Goal: Leave review/rating: Share an evaluation or opinion about a product, service, or content

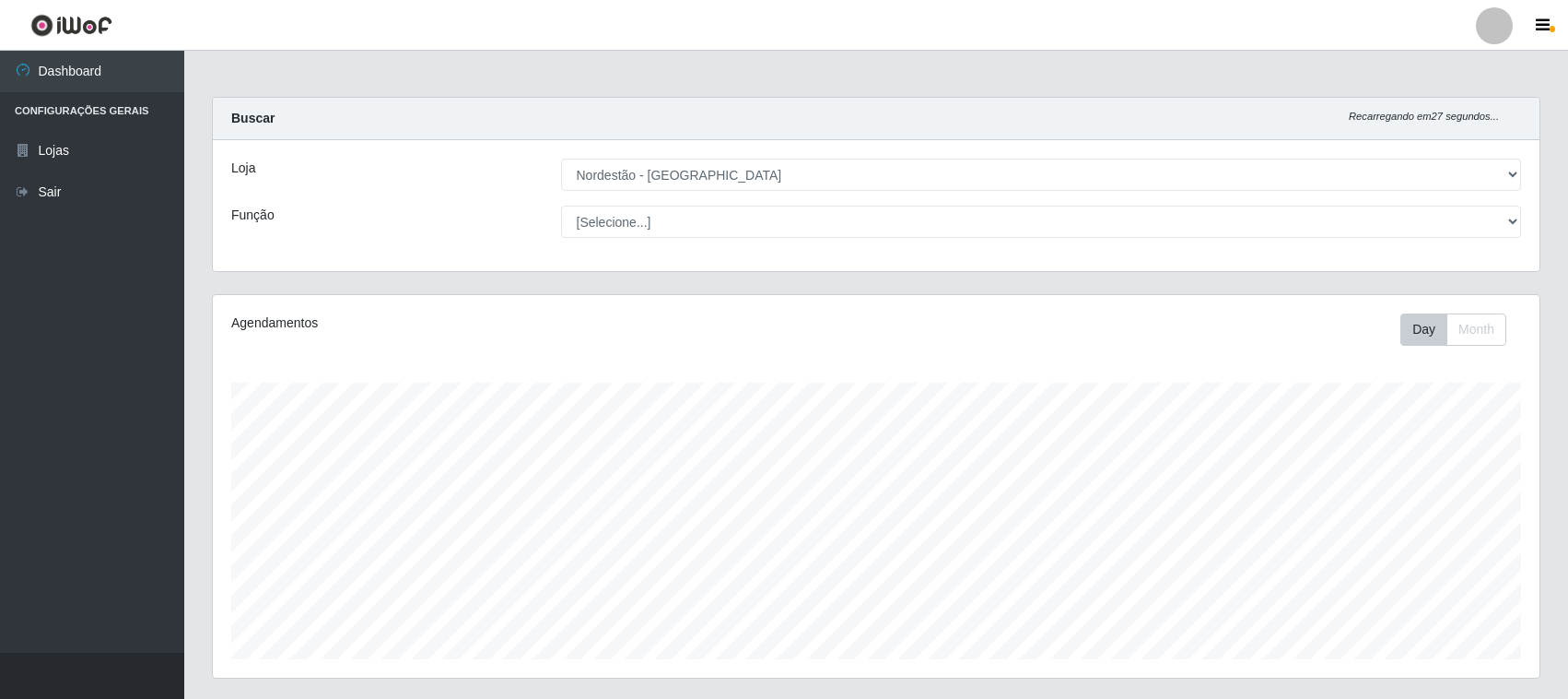
select select "420"
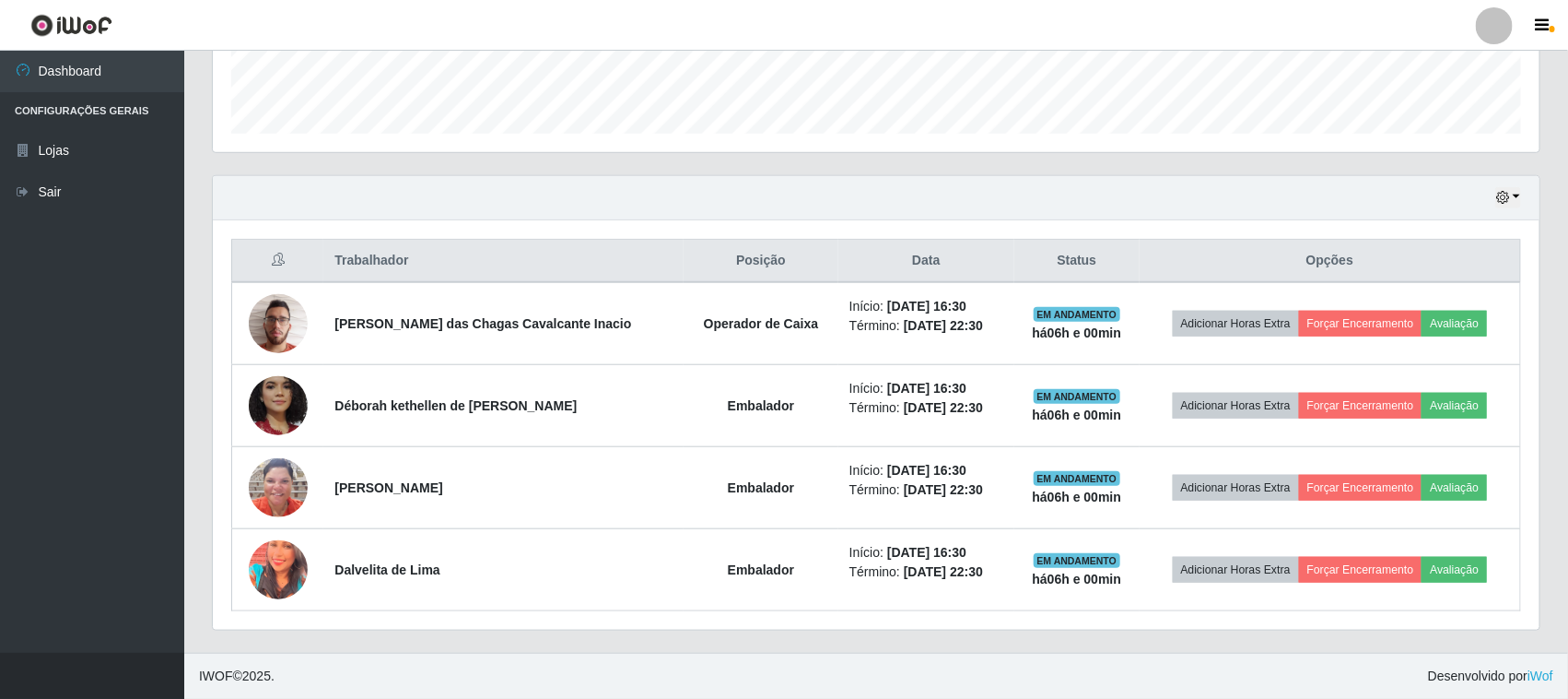
scroll to position [383, 1326]
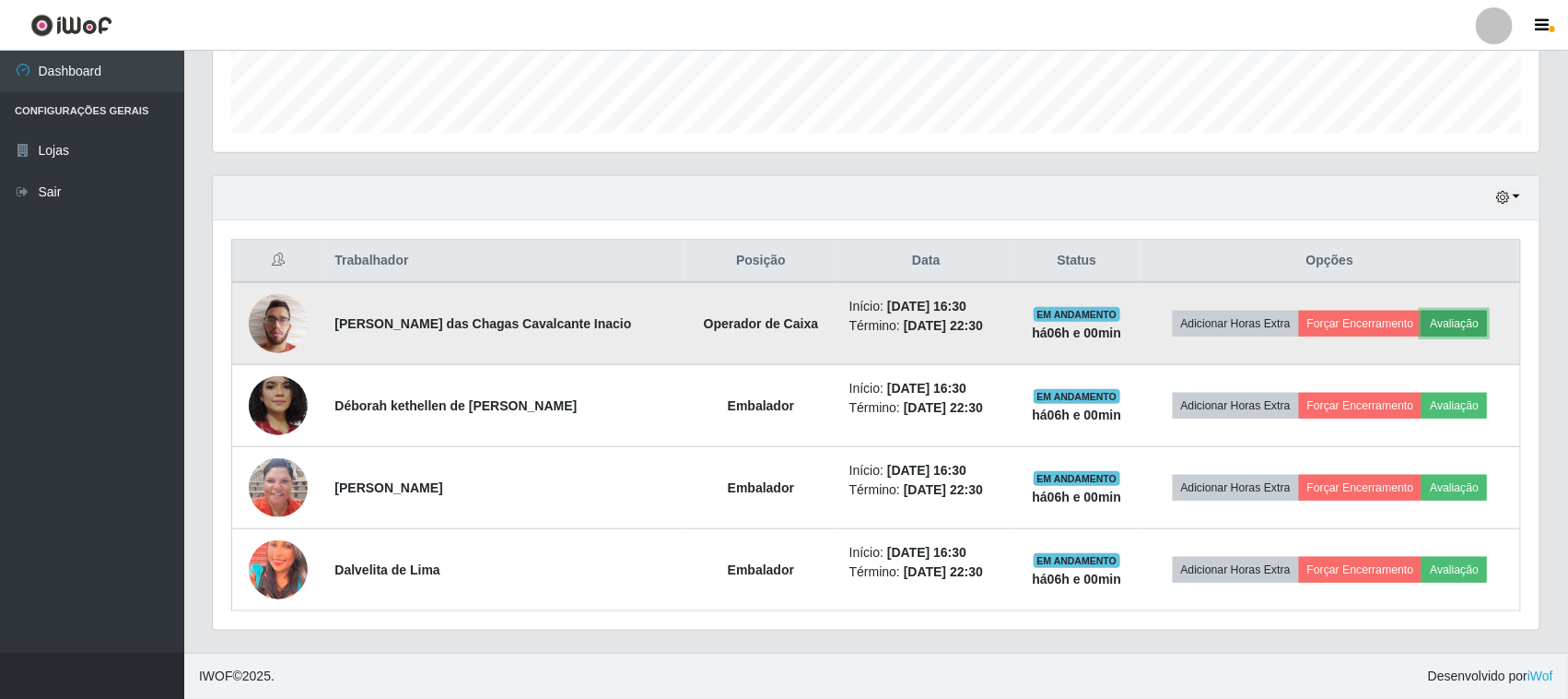
click at [1463, 326] on button "Avaliação" at bounding box center [1454, 324] width 65 height 25
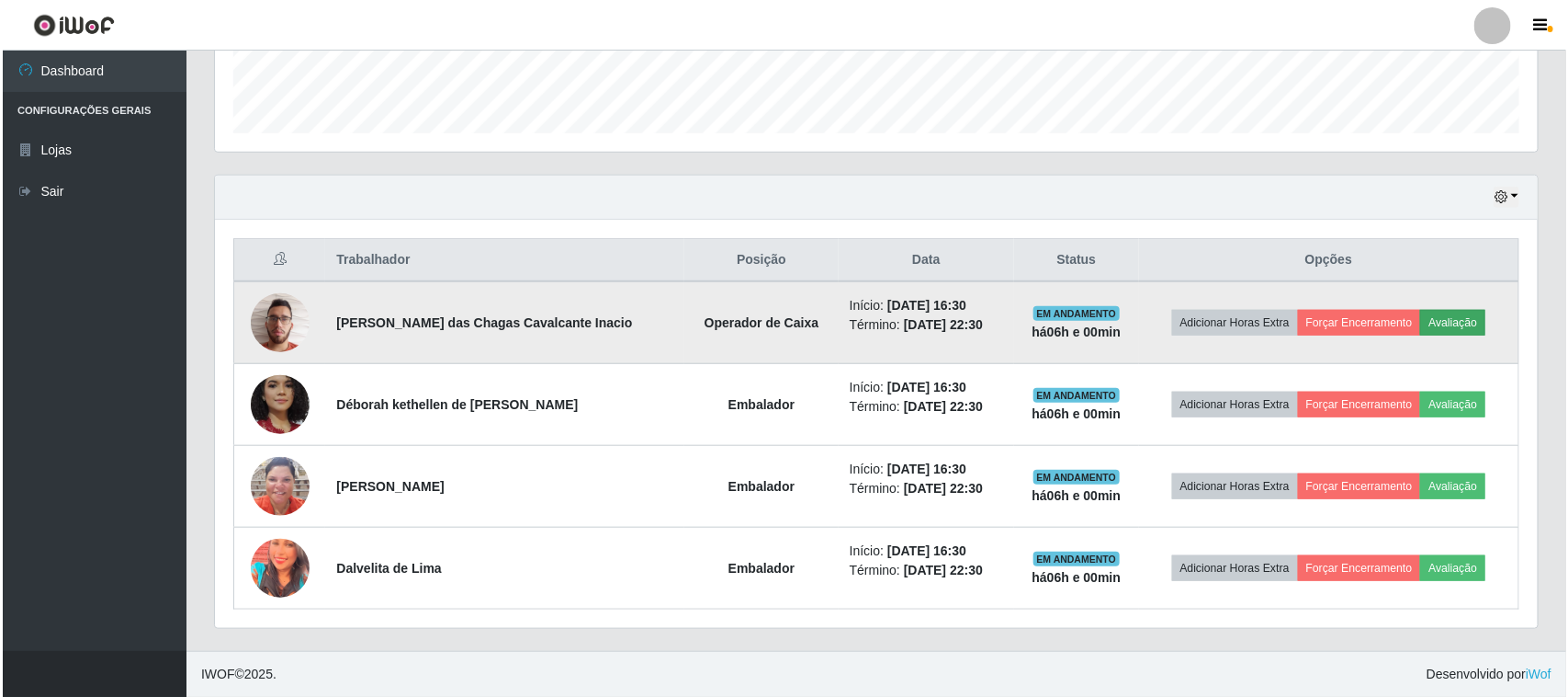
scroll to position [382, 1310]
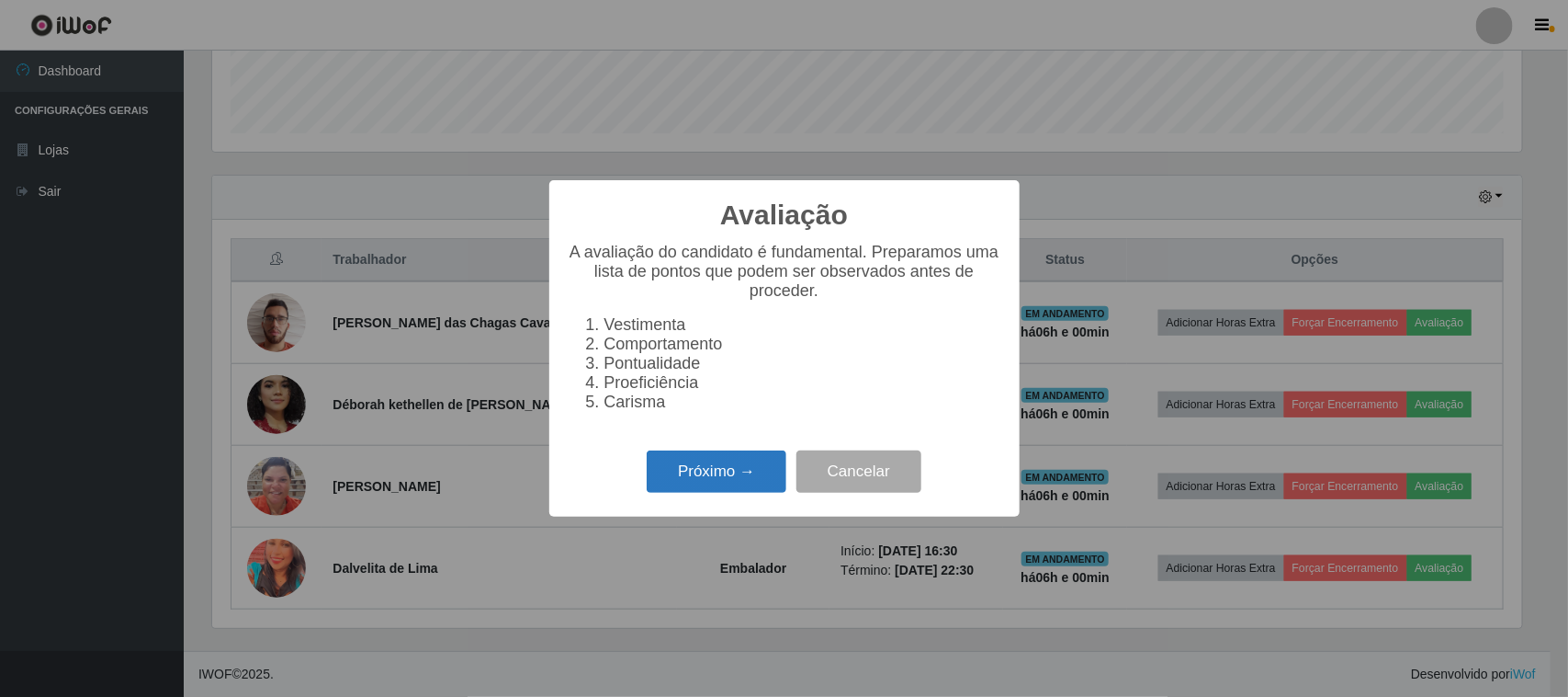
click at [704, 485] on button "Próximo →" at bounding box center [716, 471] width 140 height 43
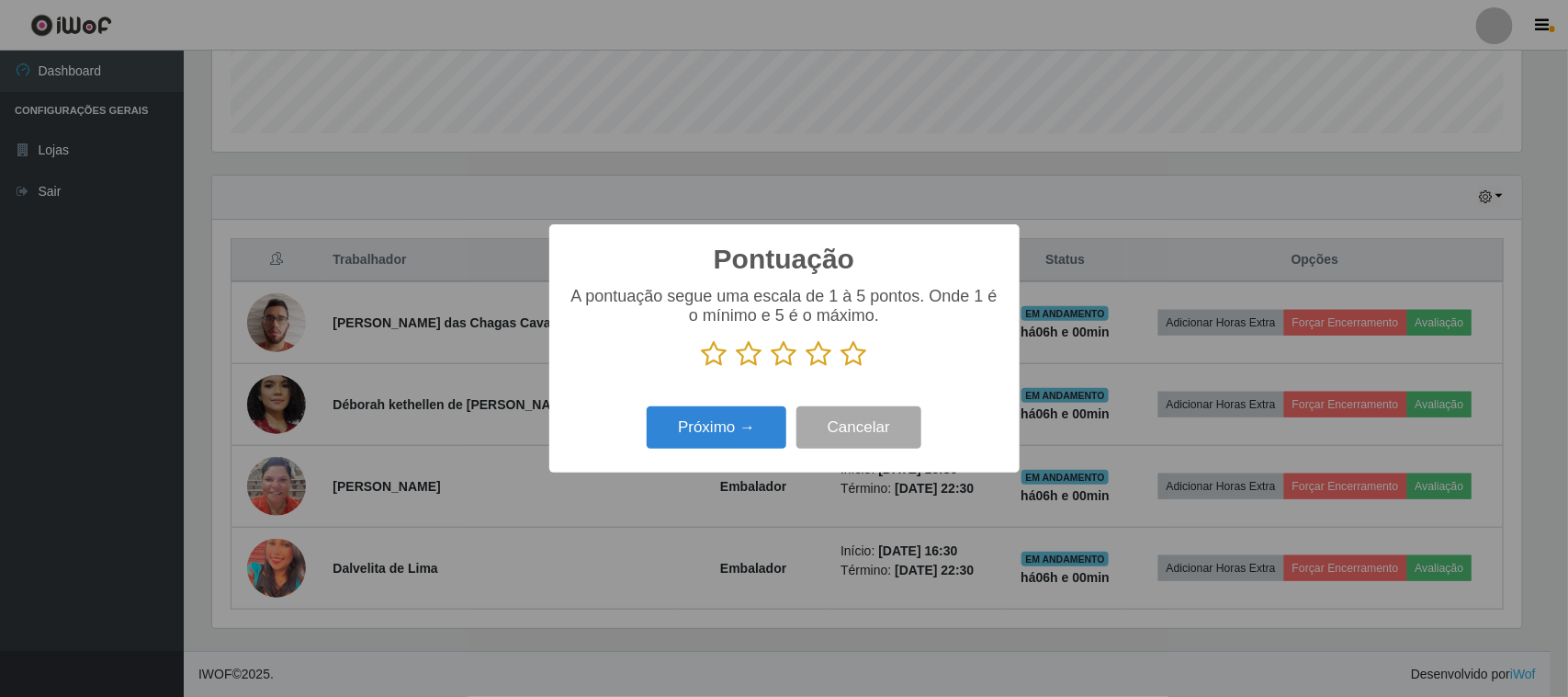
click at [852, 361] on icon at bounding box center [854, 354] width 25 height 27
click at [841, 367] on input "radio" at bounding box center [841, 367] width 0 height 0
click at [745, 428] on button "Próximo →" at bounding box center [716, 428] width 140 height 43
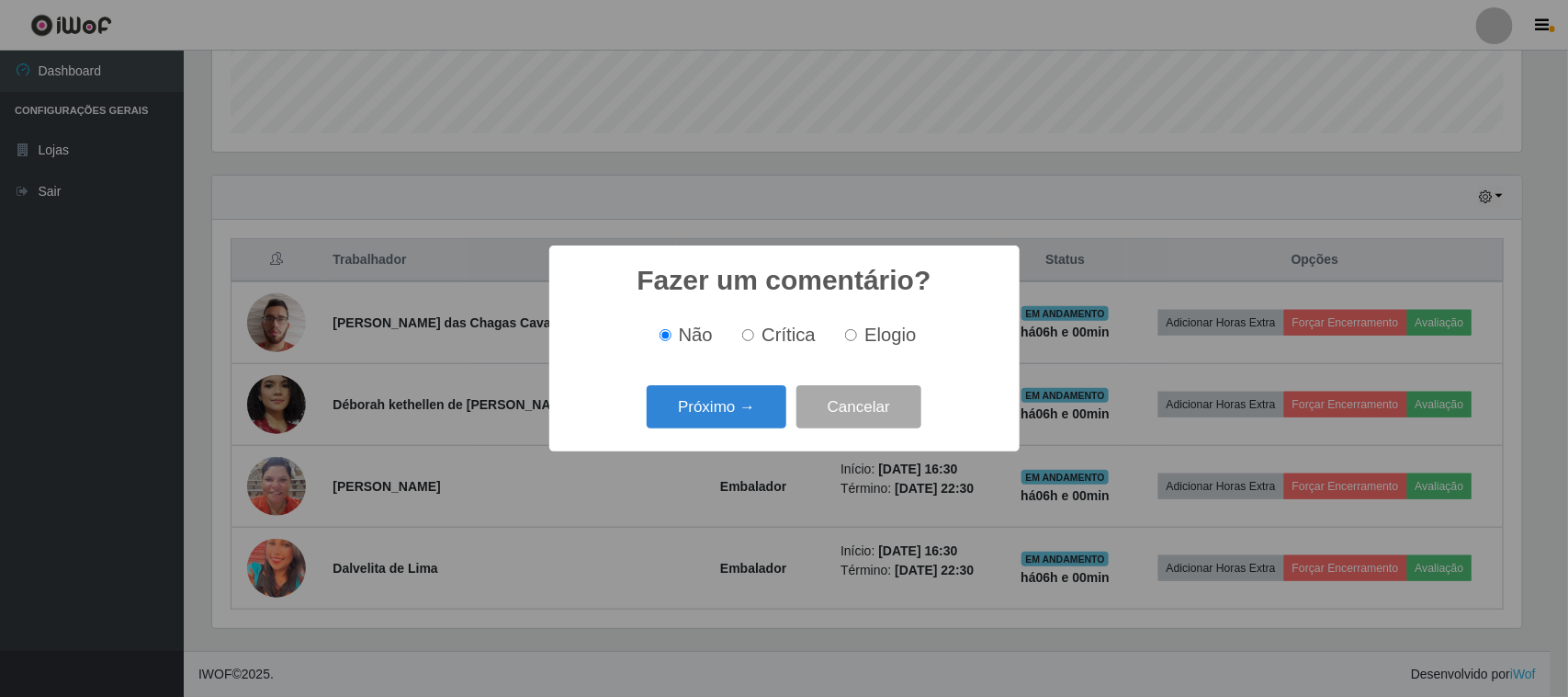
click at [864, 342] on label "Elogio" at bounding box center [876, 335] width 78 height 21
click at [857, 341] on input "Elogio" at bounding box center [851, 334] width 12 height 12
radio input "true"
click at [734, 407] on button "Próximo →" at bounding box center [716, 406] width 140 height 43
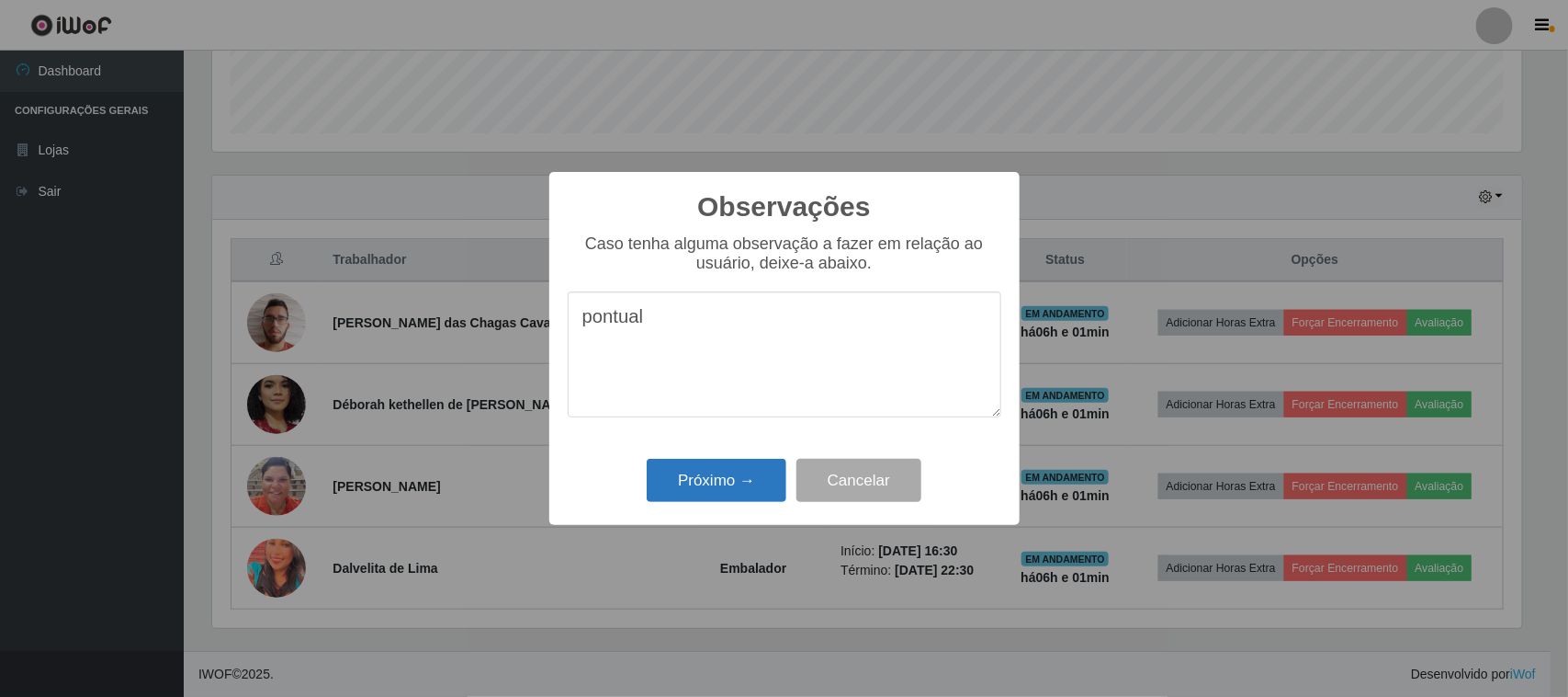
type textarea "pontual"
click at [729, 483] on button "Próximo →" at bounding box center [716, 480] width 140 height 43
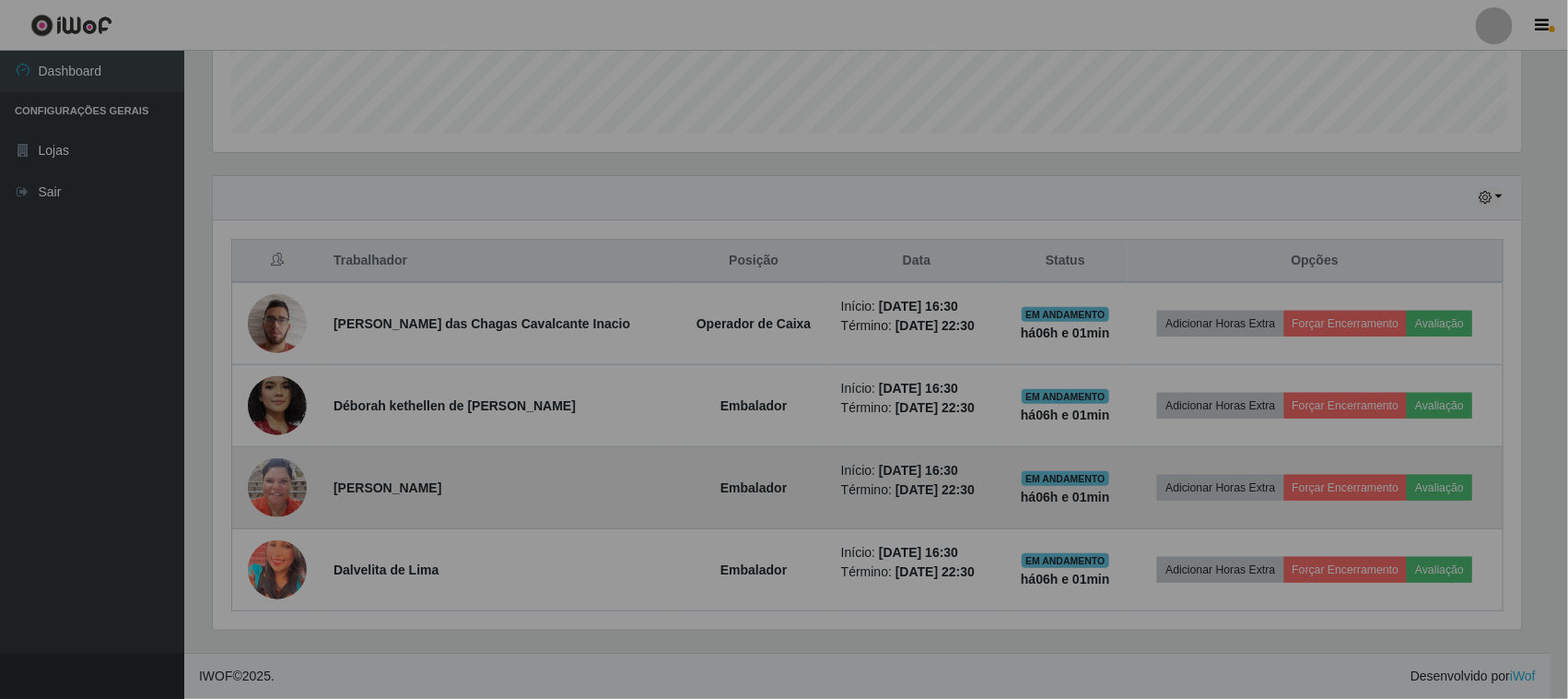
scroll to position [383, 1326]
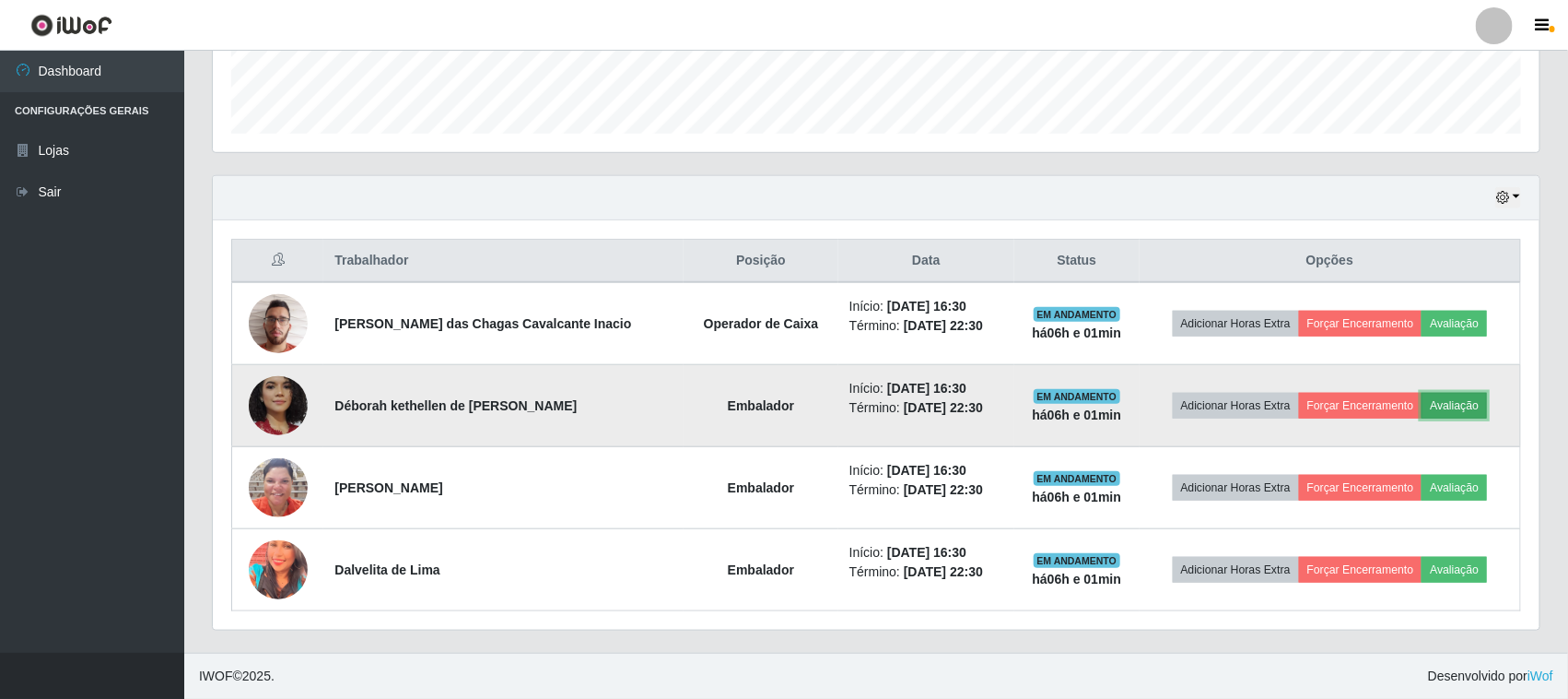
click at [1475, 408] on button "Avaliação" at bounding box center [1454, 406] width 65 height 25
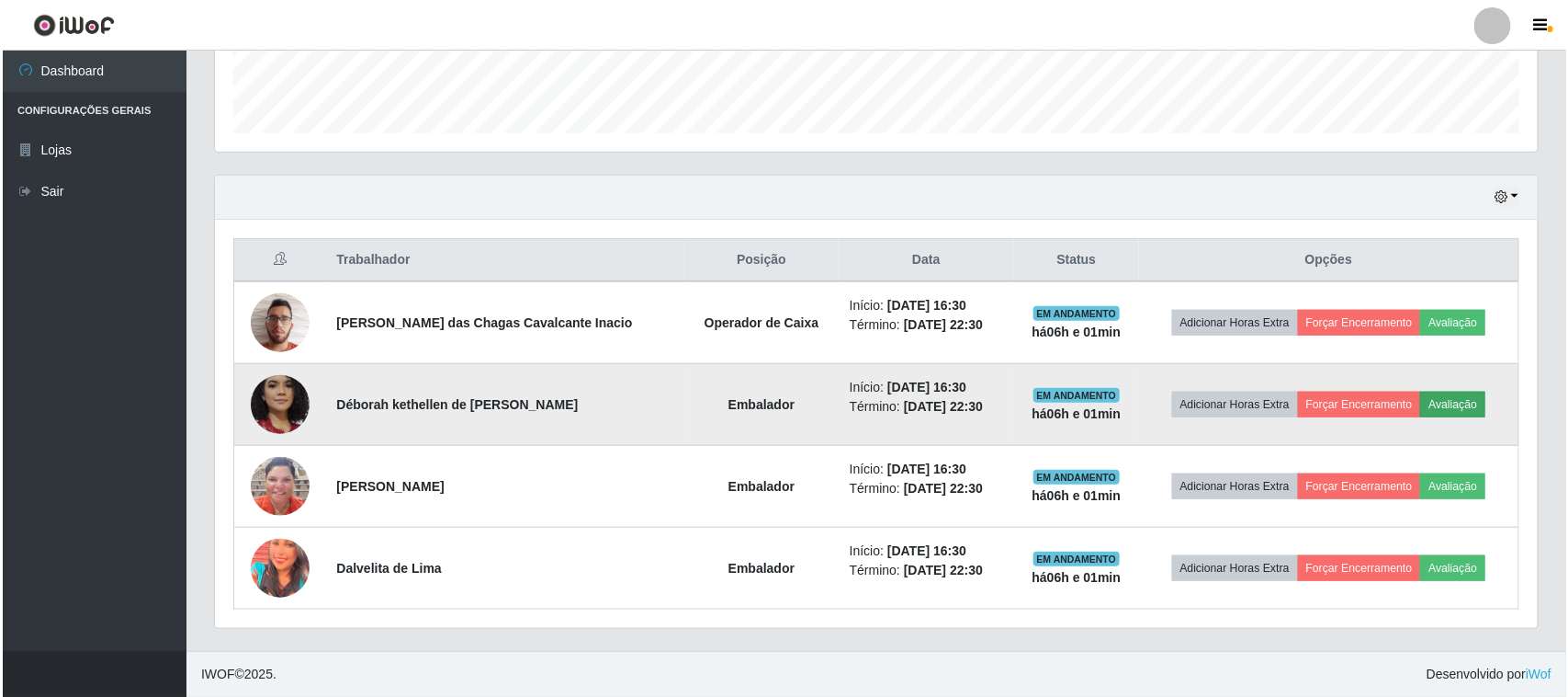
scroll to position [382, 1310]
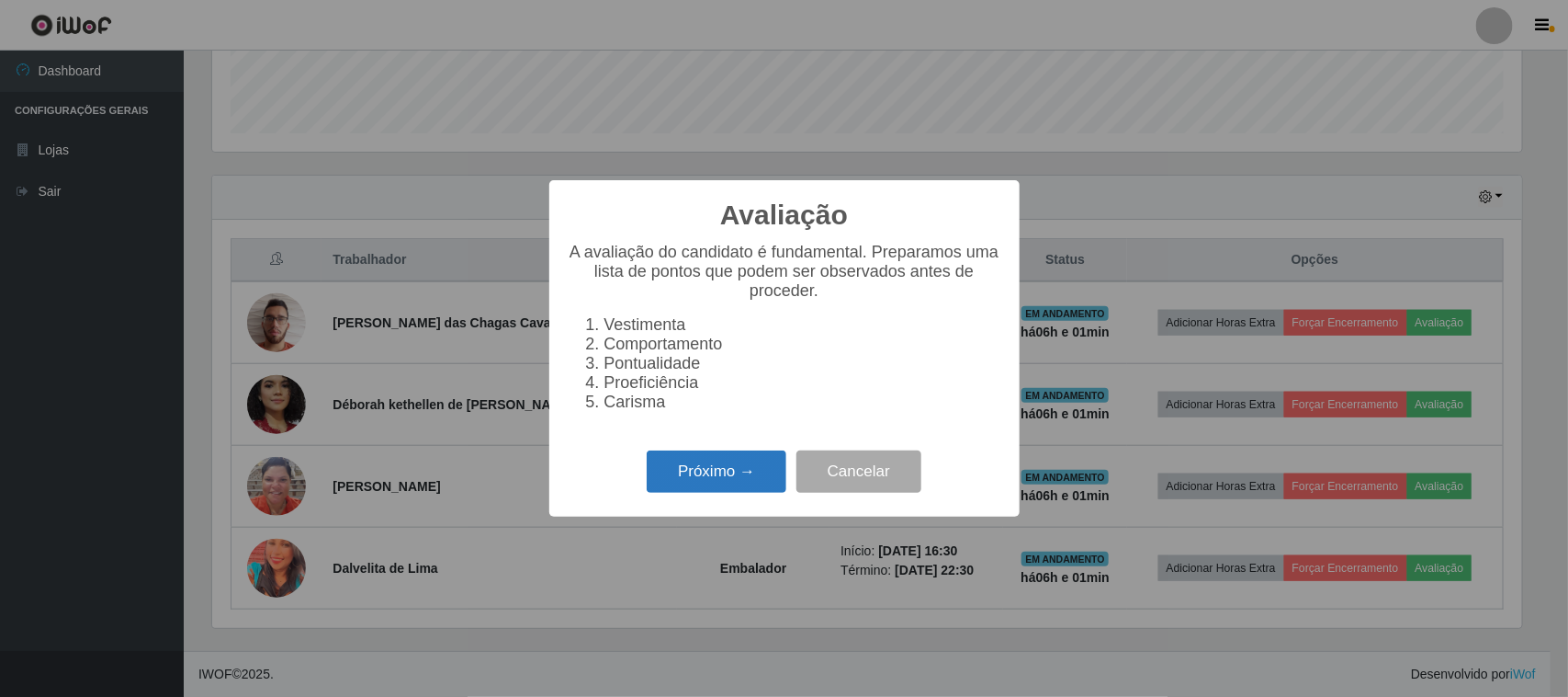
click at [767, 487] on button "Próximo →" at bounding box center [716, 471] width 140 height 43
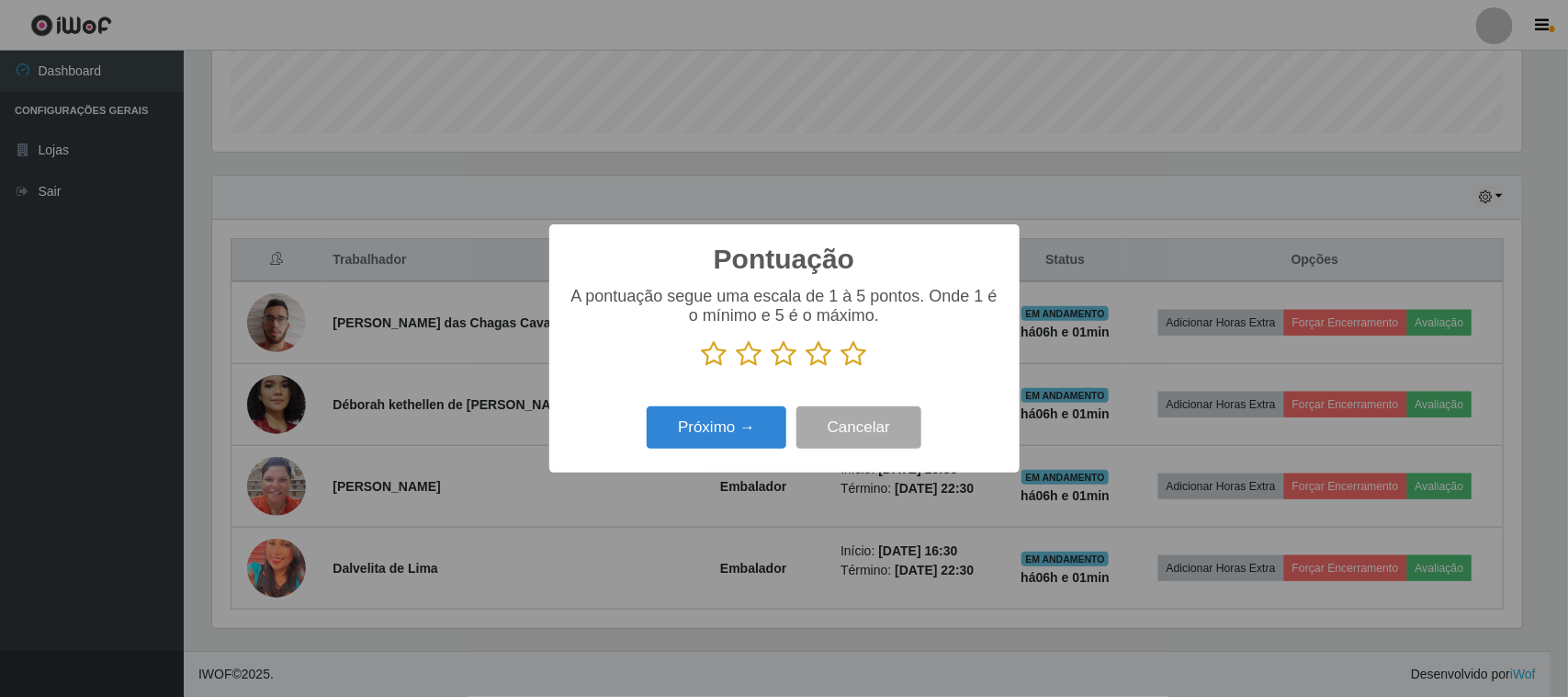
click at [856, 351] on icon at bounding box center [854, 354] width 25 height 27
click at [841, 367] on input "radio" at bounding box center [841, 367] width 0 height 0
click at [755, 415] on button "Próximo →" at bounding box center [716, 428] width 140 height 43
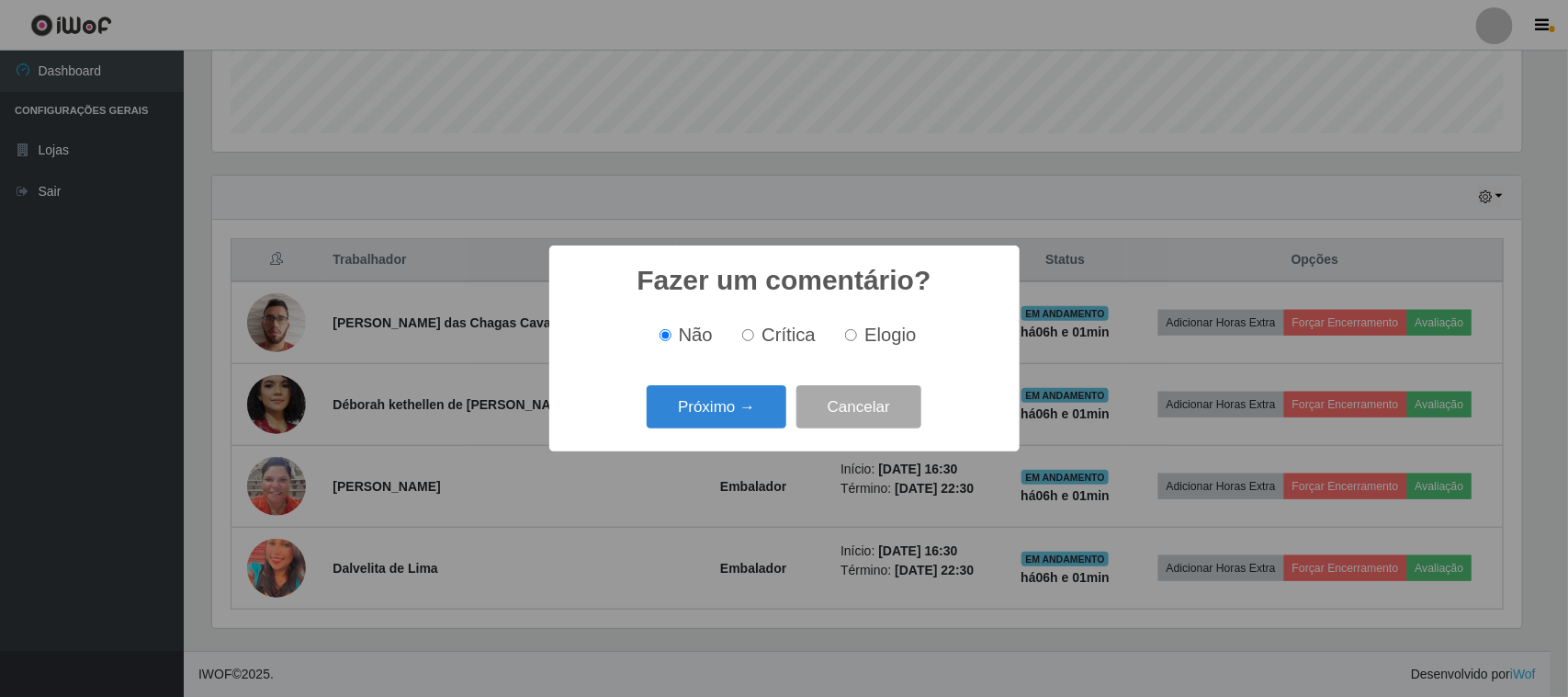
click at [859, 343] on label "Elogio" at bounding box center [876, 335] width 78 height 21
click at [857, 341] on input "Elogio" at bounding box center [851, 334] width 12 height 12
radio input "true"
click at [751, 406] on button "Próximo →" at bounding box center [716, 406] width 140 height 43
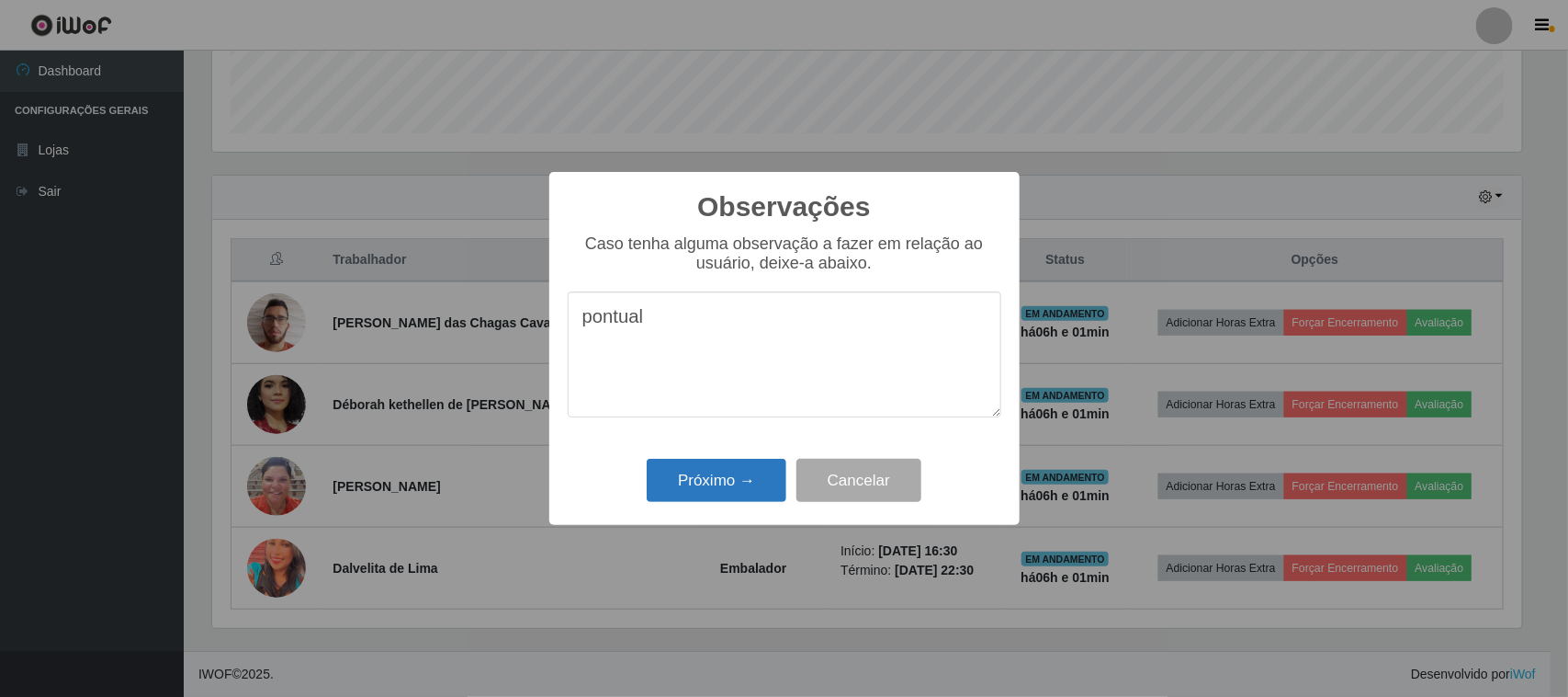
type textarea "pontual"
click at [758, 478] on button "Próximo →" at bounding box center [716, 480] width 140 height 43
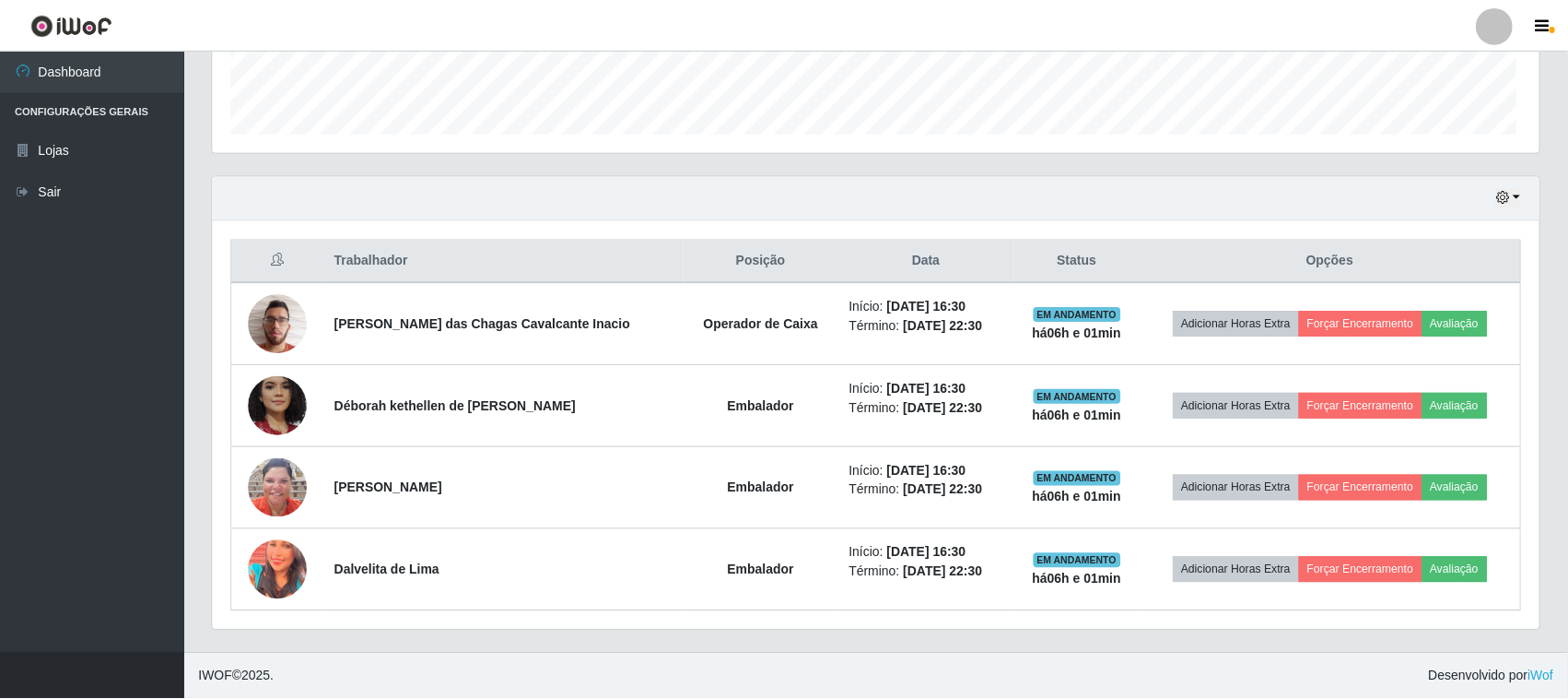
scroll to position [383, 1326]
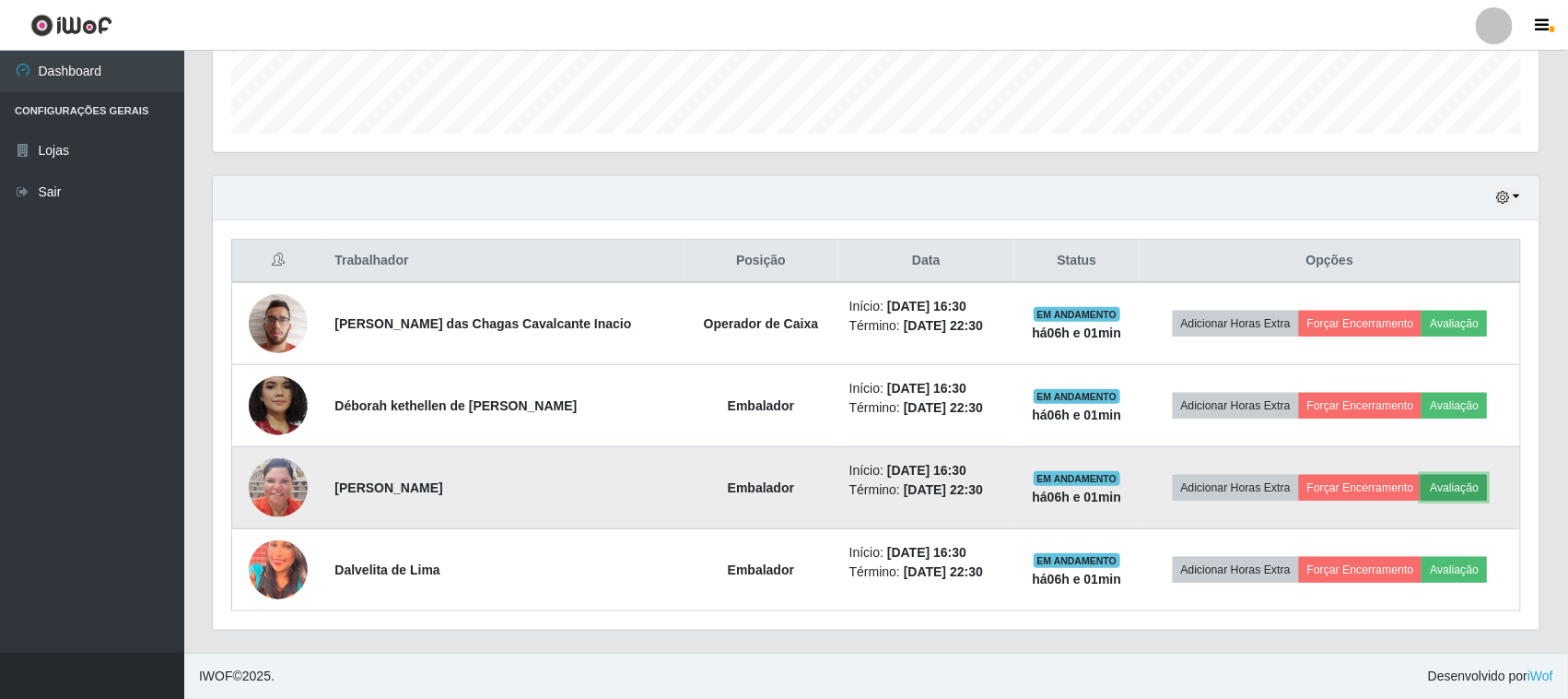
click at [1456, 490] on button "Avaliação" at bounding box center [1454, 487] width 65 height 25
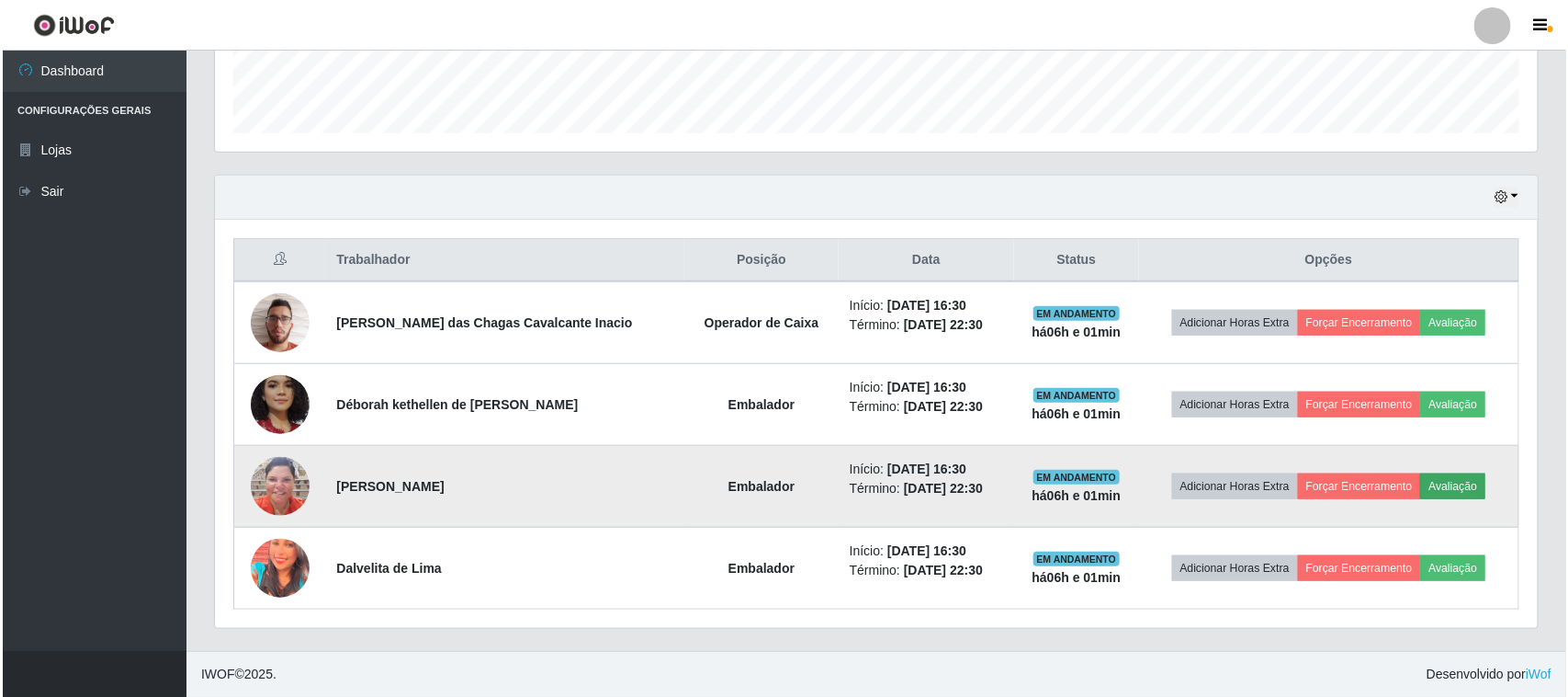
scroll to position [382, 1310]
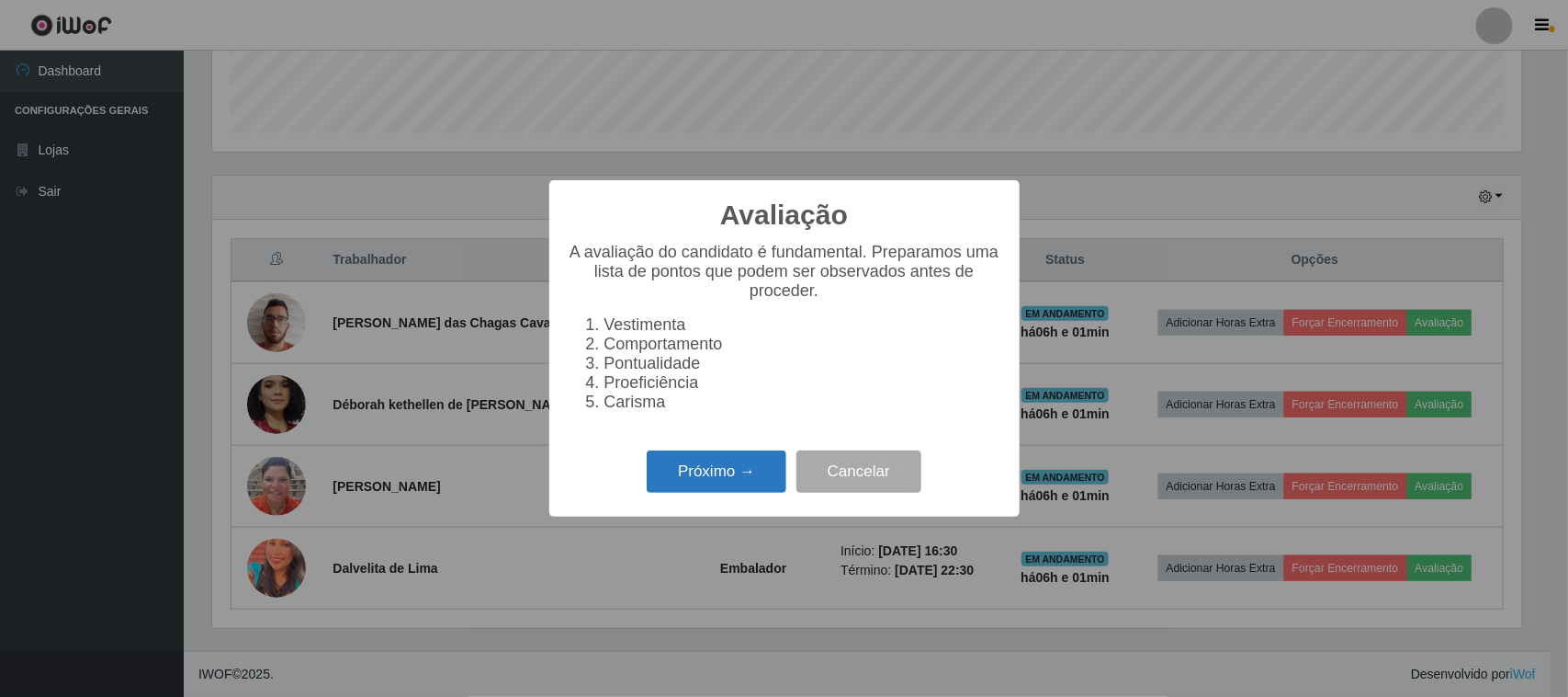
click at [758, 490] on button "Próximo →" at bounding box center [716, 471] width 140 height 43
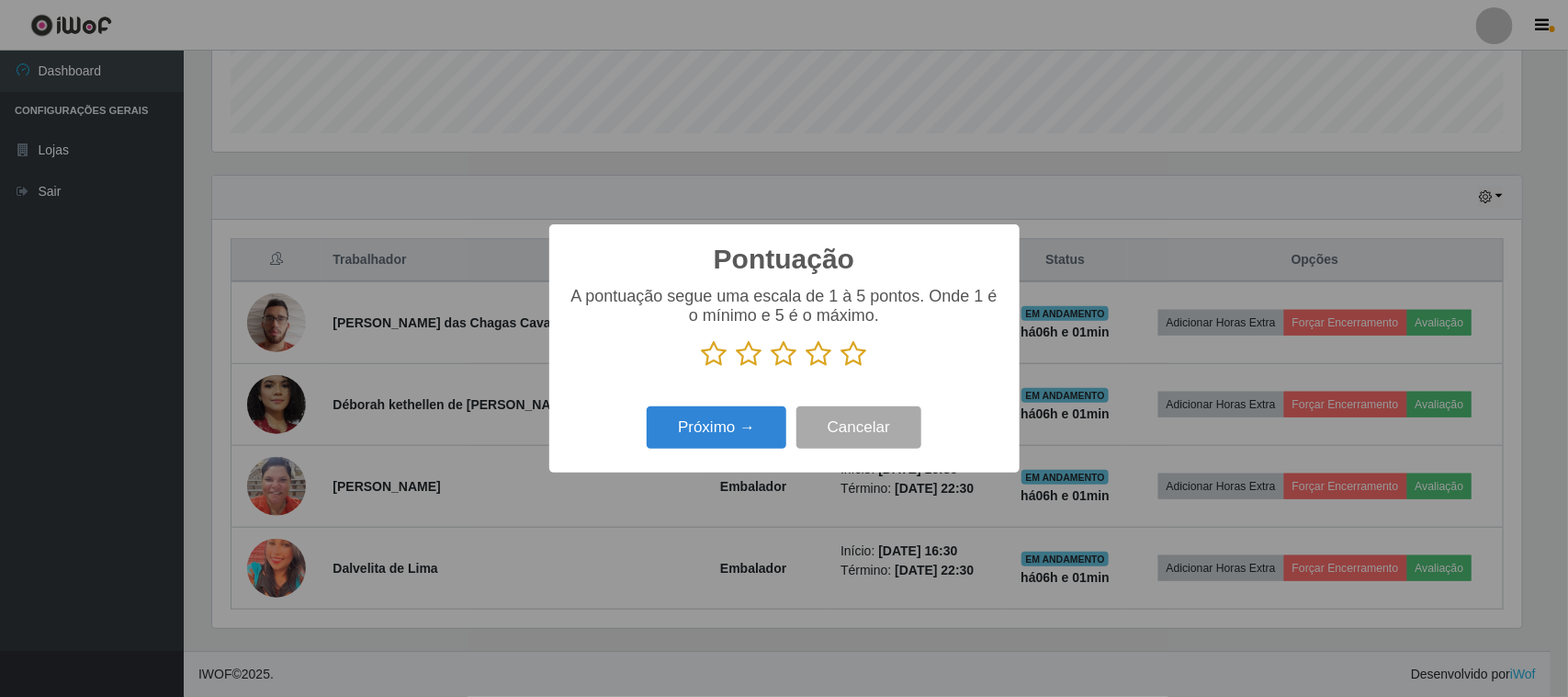
click at [856, 361] on icon at bounding box center [854, 354] width 25 height 27
click at [841, 367] on input "radio" at bounding box center [841, 367] width 0 height 0
click at [750, 428] on button "Próximo →" at bounding box center [716, 428] width 140 height 43
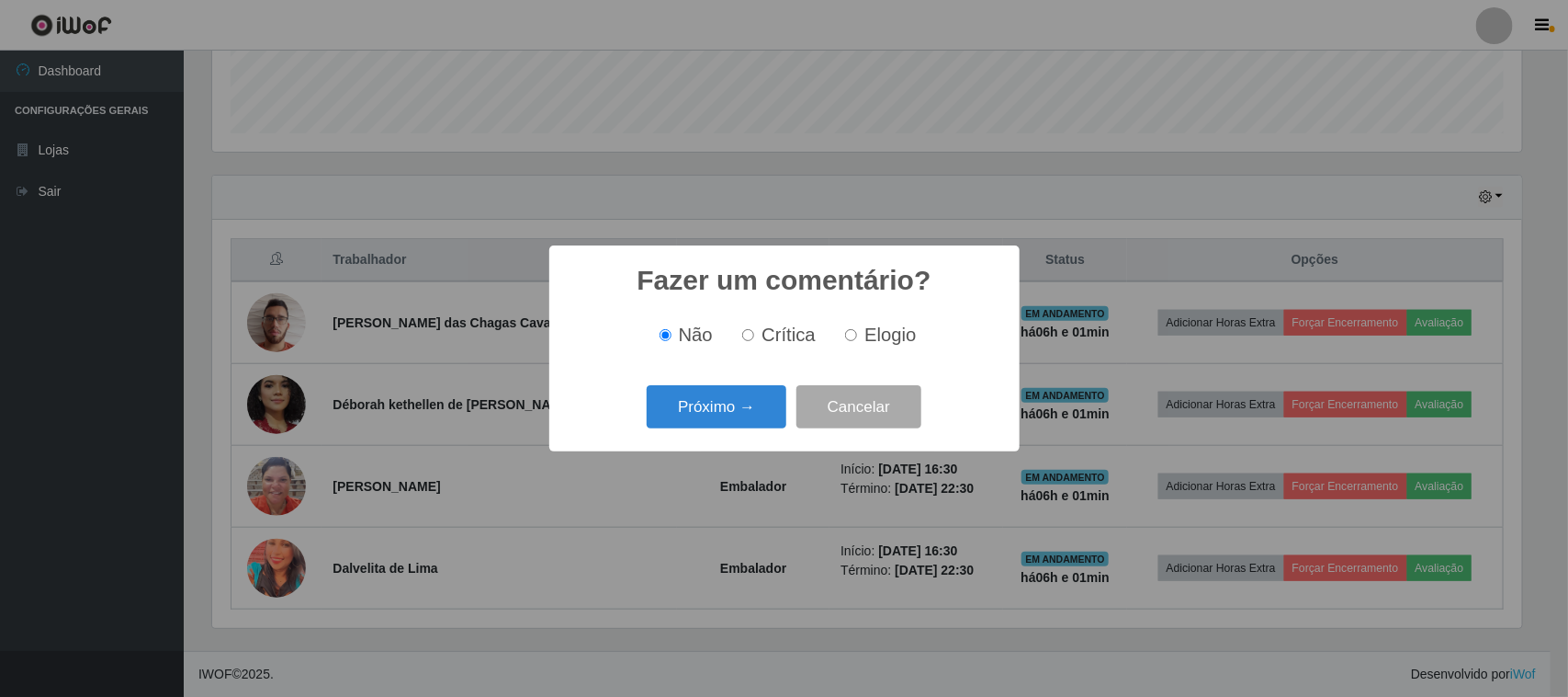
click at [864, 335] on span "Elogio" at bounding box center [889, 334] width 51 height 20
click at [857, 335] on input "Elogio" at bounding box center [851, 334] width 12 height 12
radio input "true"
click at [740, 407] on button "Próximo →" at bounding box center [716, 406] width 140 height 43
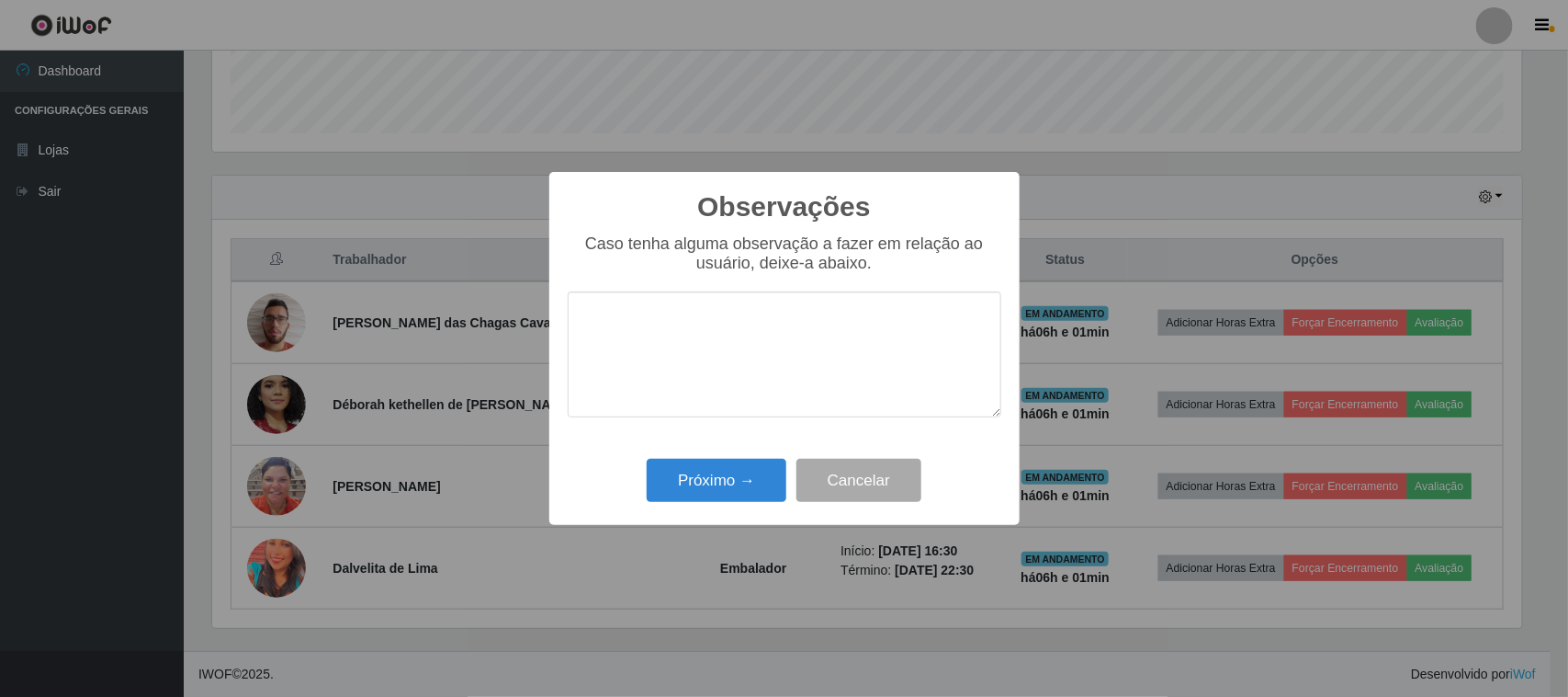
click at [825, 340] on textarea at bounding box center [784, 355] width 433 height 126
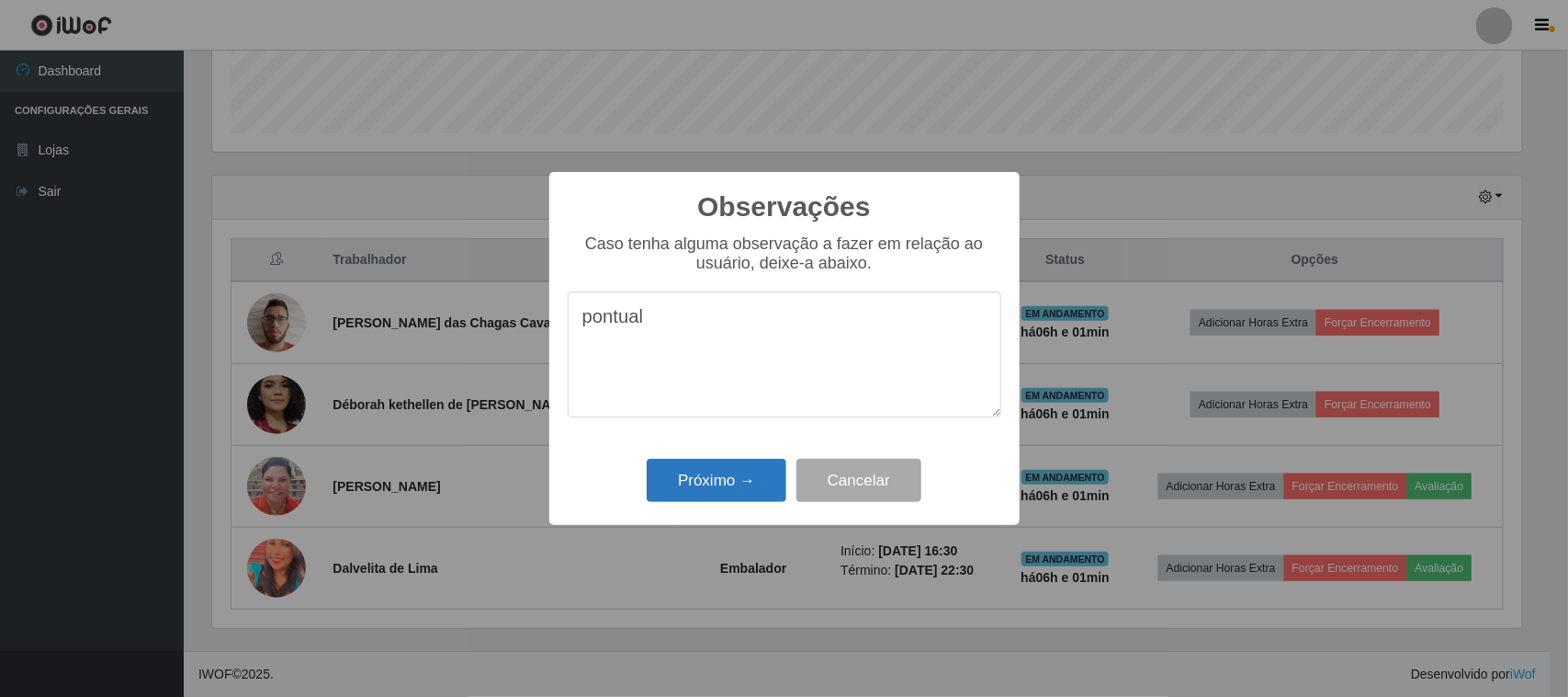
type textarea "pontual"
click at [746, 479] on button "Próximo →" at bounding box center [716, 480] width 140 height 43
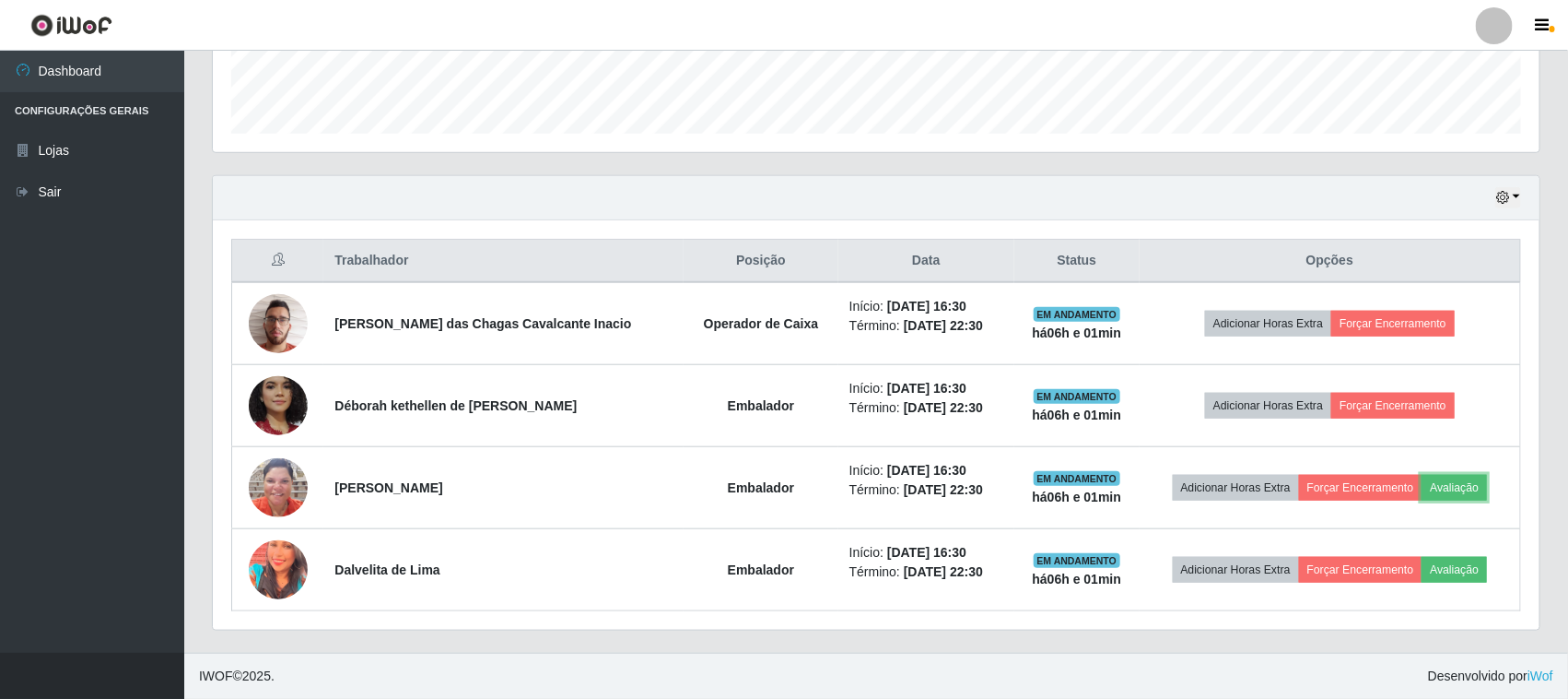
scroll to position [383, 1326]
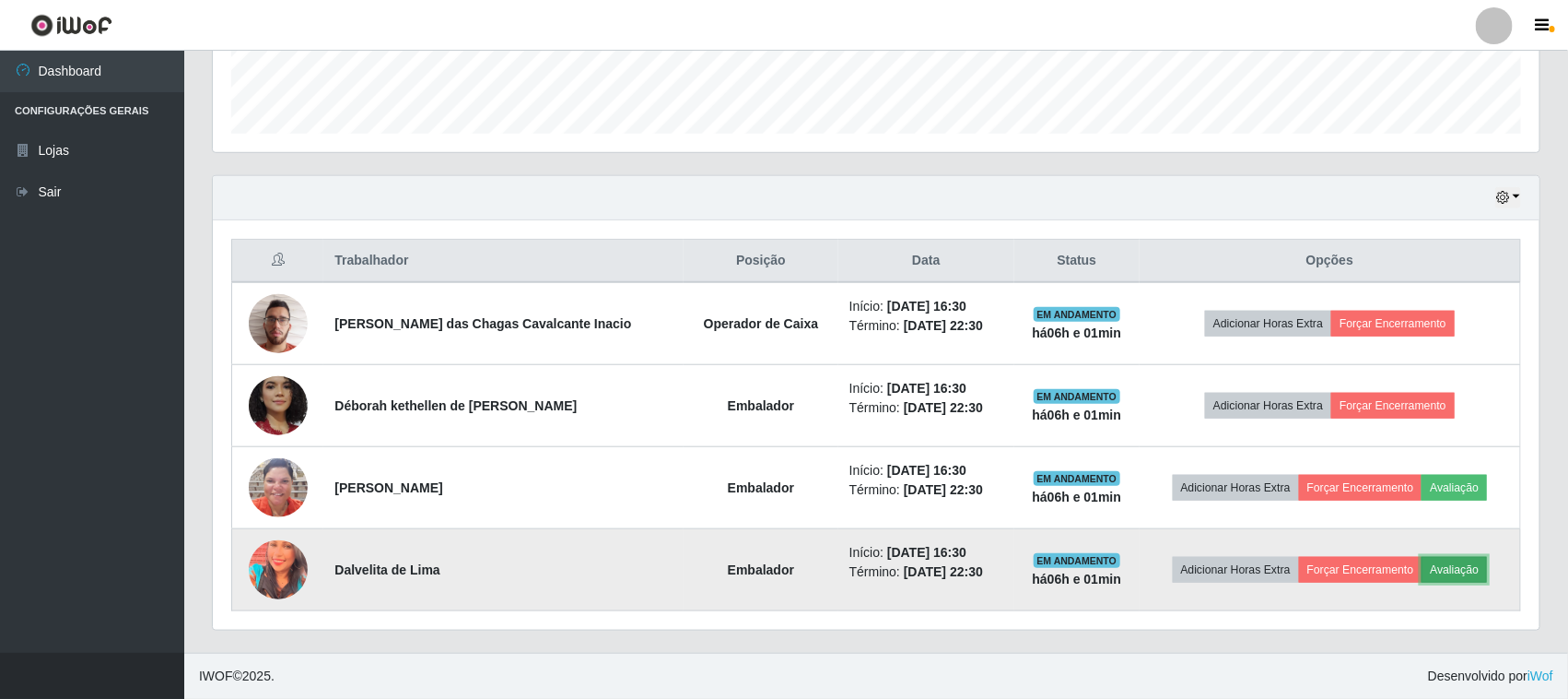
click at [1467, 573] on button "Avaliação" at bounding box center [1454, 569] width 65 height 25
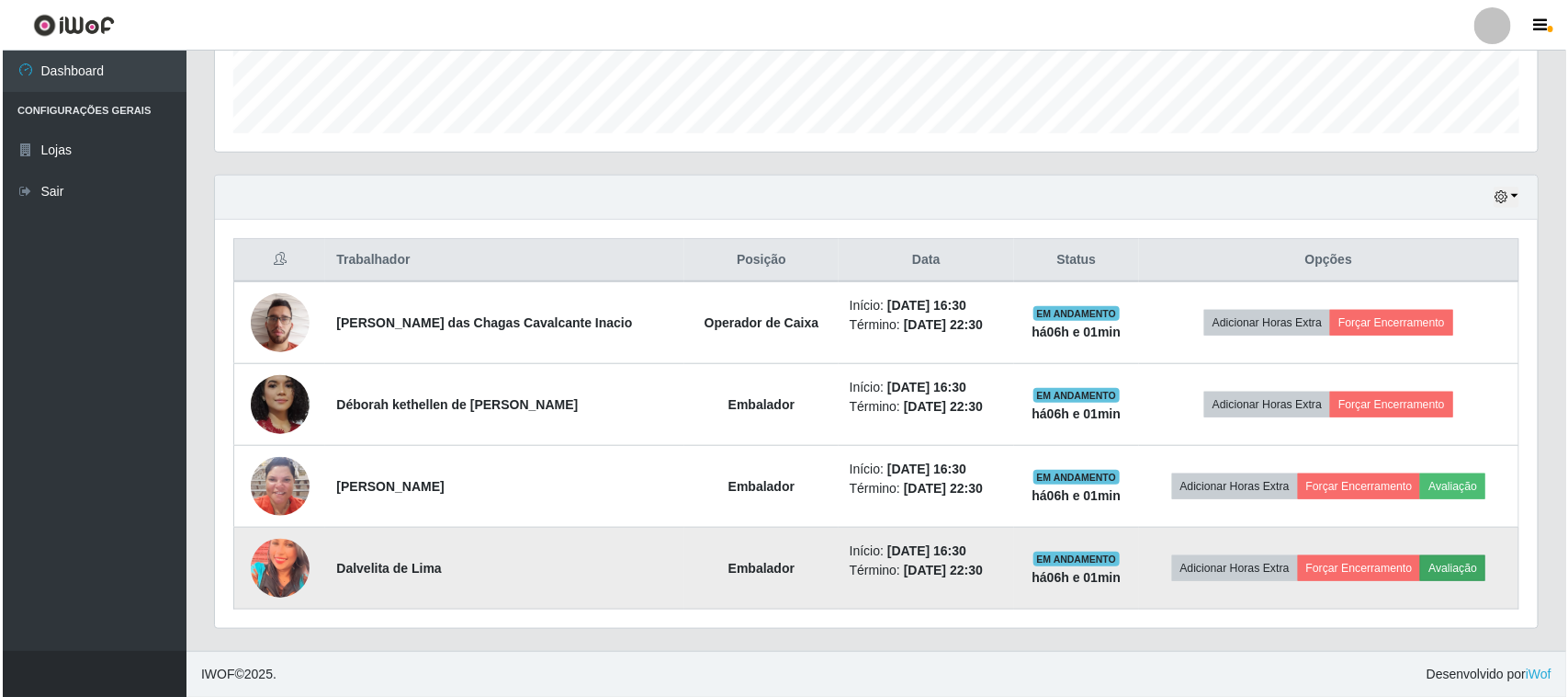
scroll to position [382, 1310]
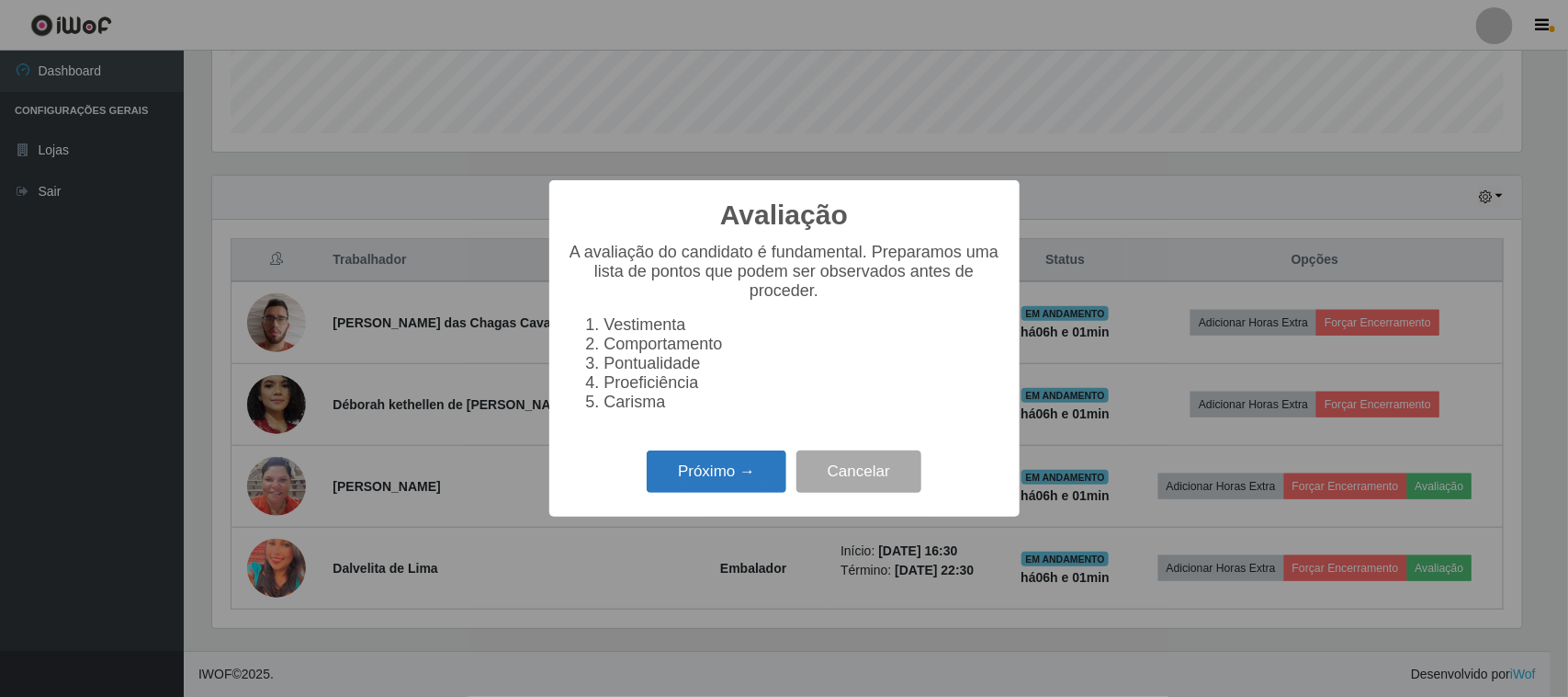
click at [727, 482] on button "Próximo →" at bounding box center [716, 471] width 140 height 43
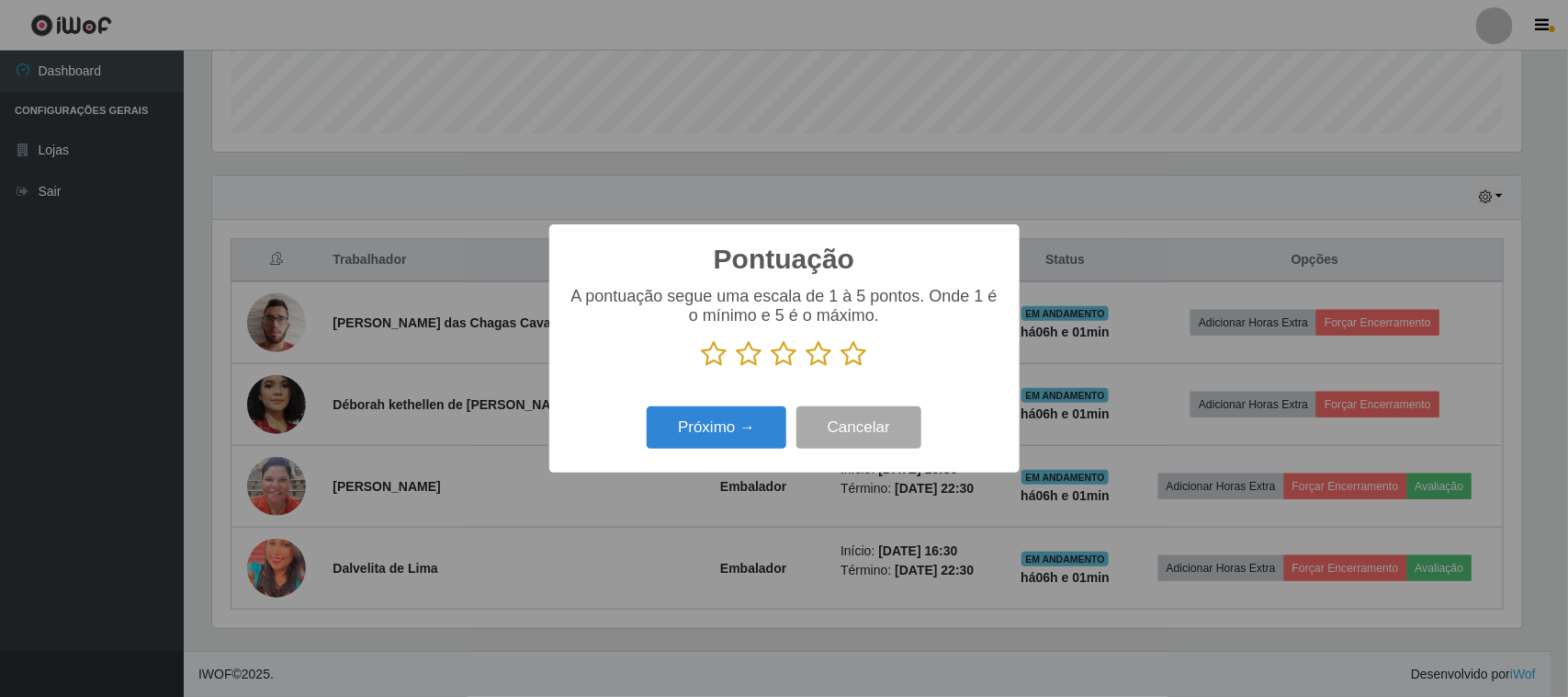
click at [861, 357] on icon at bounding box center [854, 354] width 25 height 27
click at [841, 367] on input "radio" at bounding box center [841, 367] width 0 height 0
click at [745, 419] on button "Próximo →" at bounding box center [716, 428] width 140 height 43
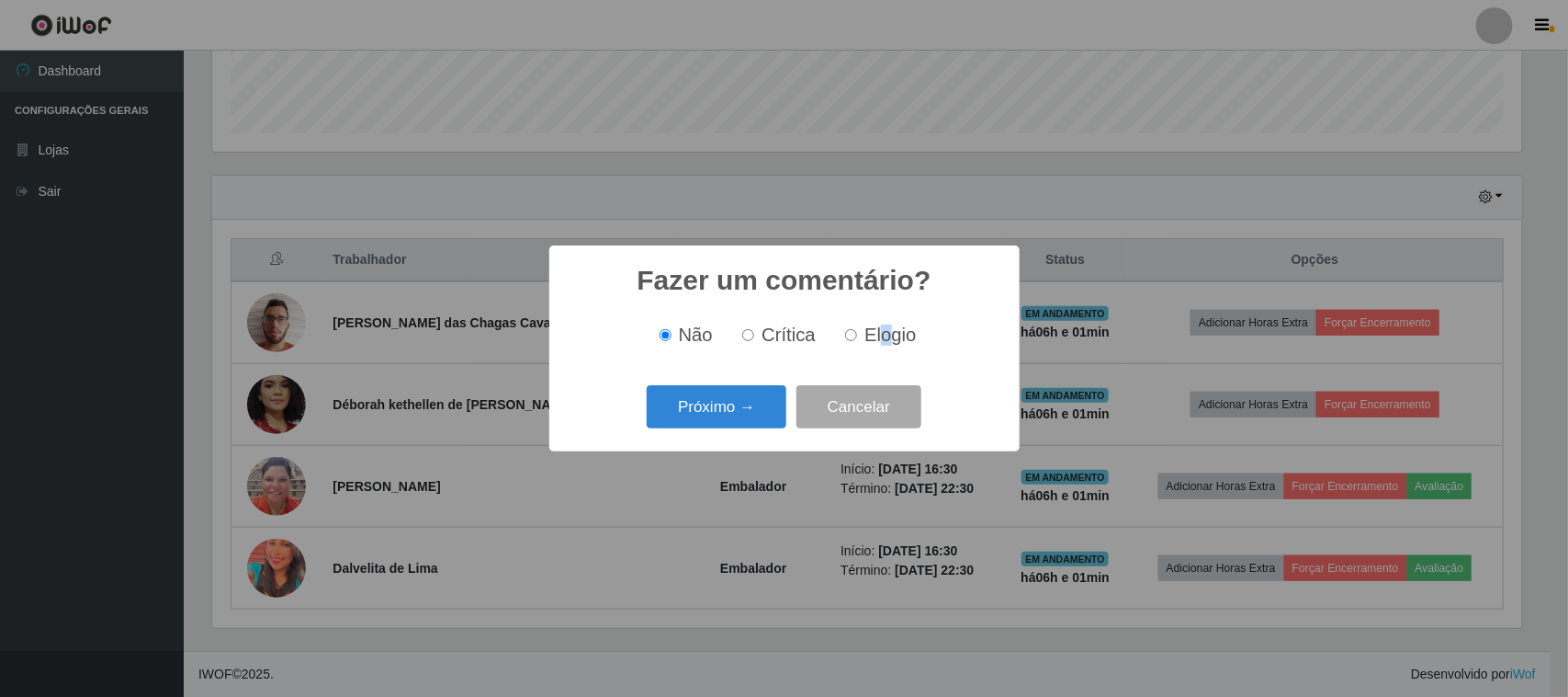
click at [883, 328] on span "Elogio" at bounding box center [889, 334] width 51 height 20
click at [724, 400] on button "Próximo →" at bounding box center [716, 406] width 140 height 43
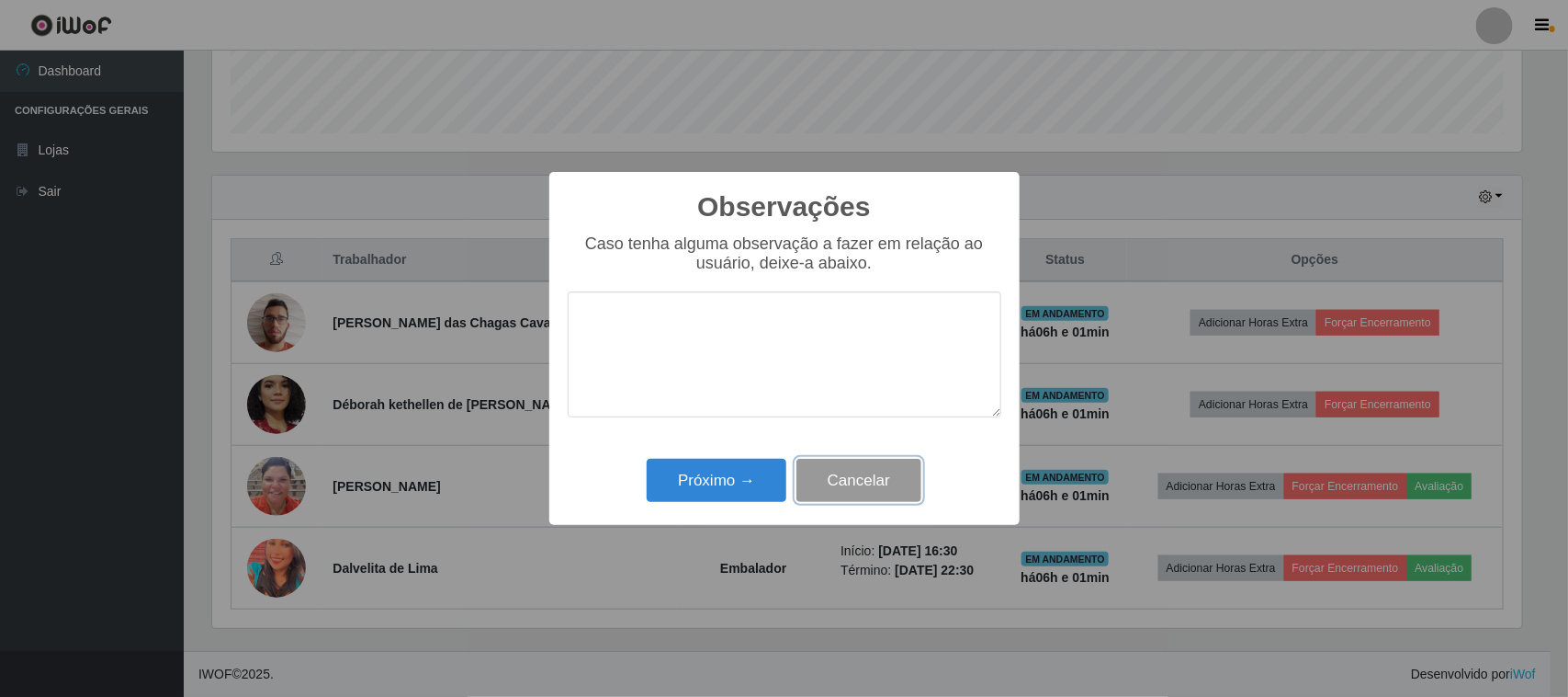
click at [832, 471] on button "Cancelar" at bounding box center [859, 480] width 125 height 43
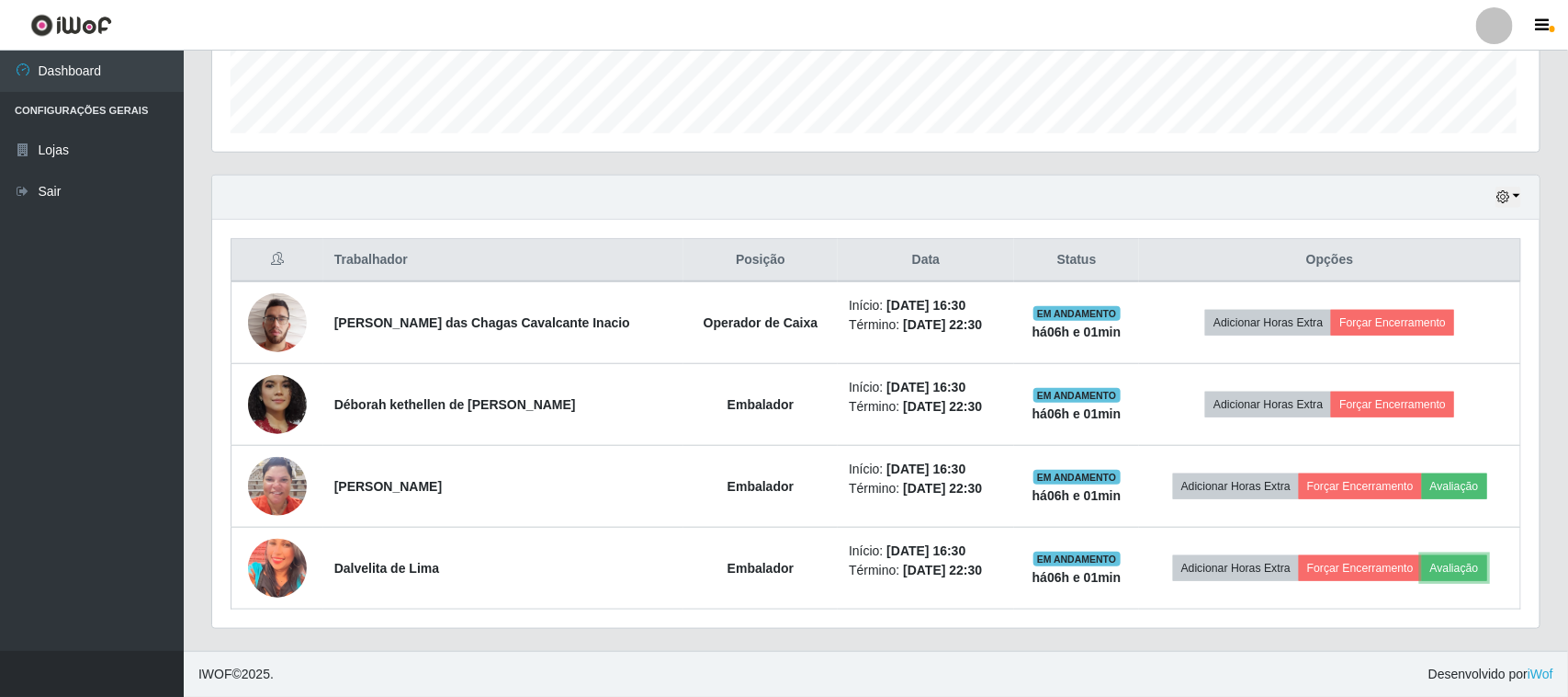
scroll to position [382, 1322]
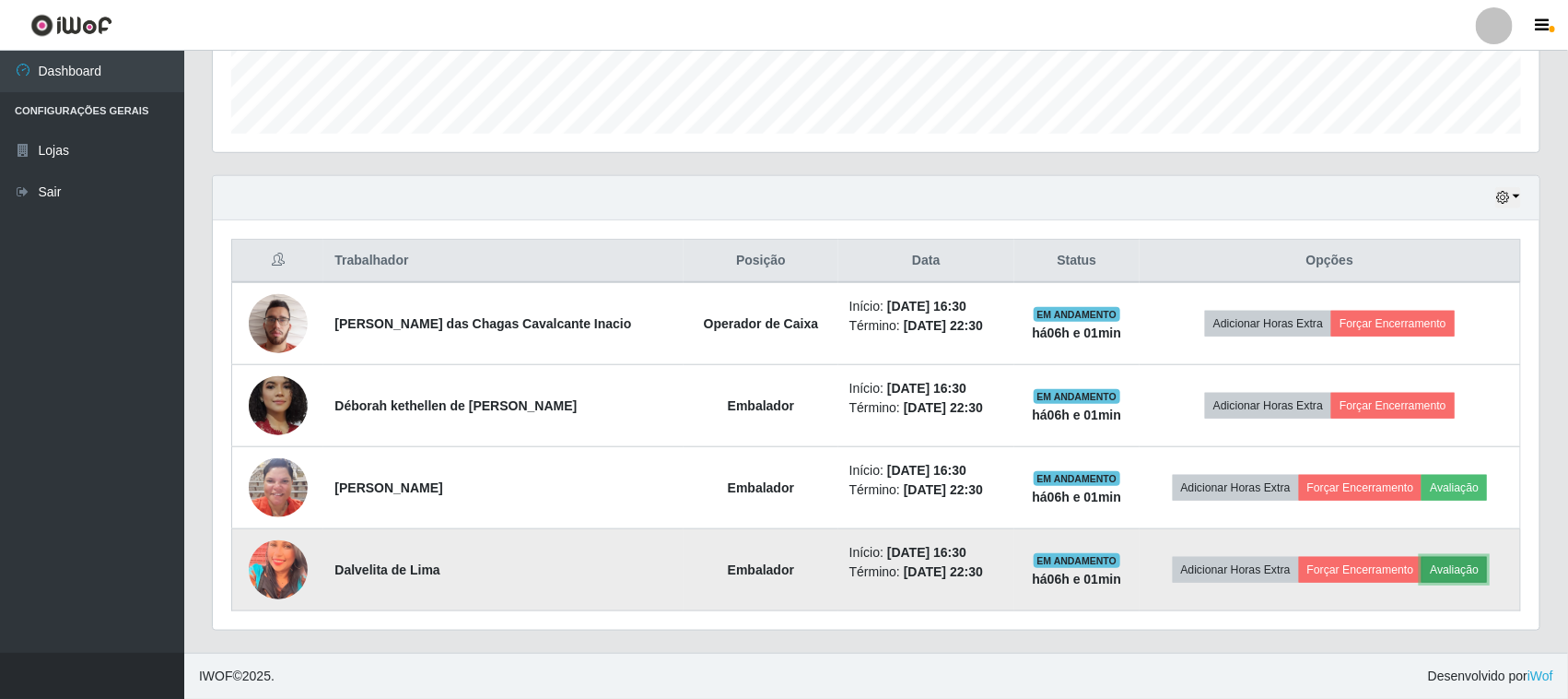
click at [1457, 566] on button "Avaliação" at bounding box center [1454, 569] width 65 height 25
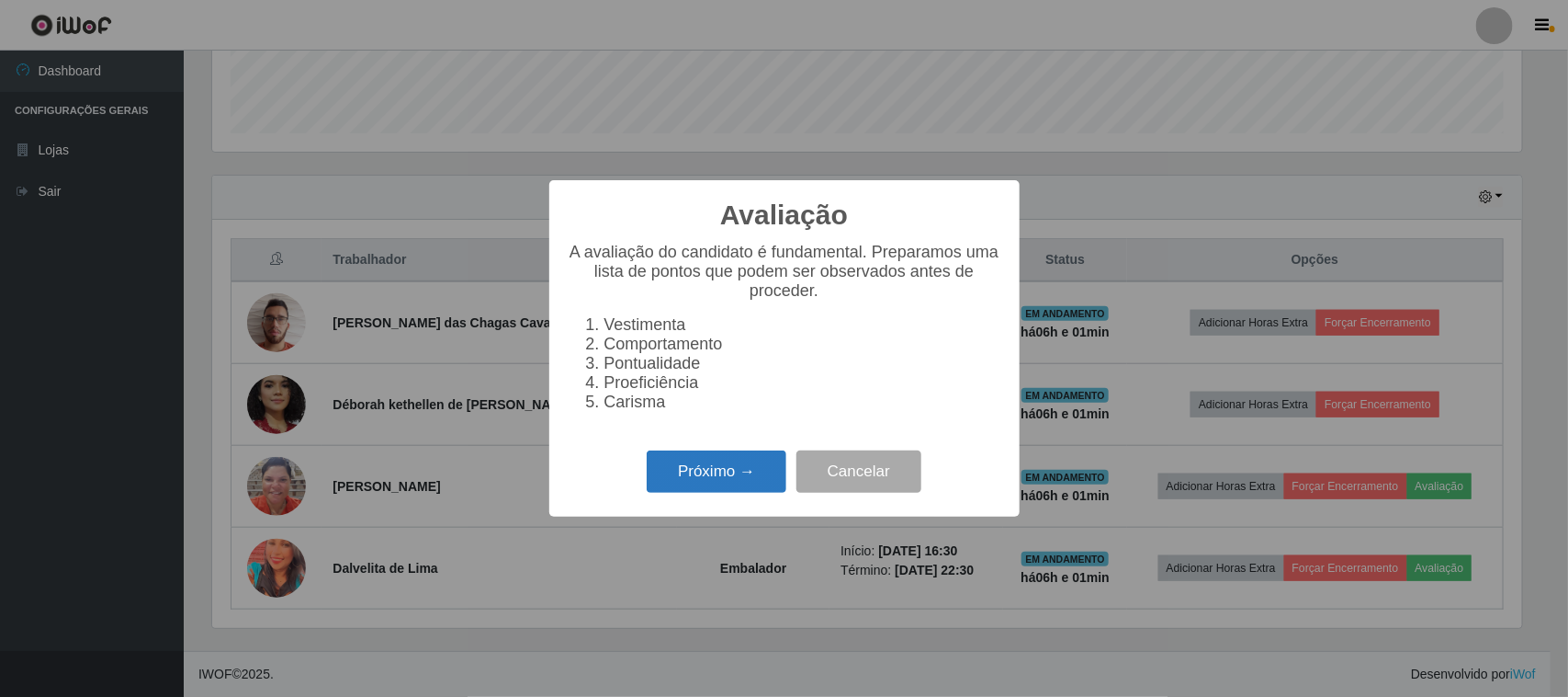
click at [717, 484] on button "Próximo →" at bounding box center [716, 471] width 140 height 43
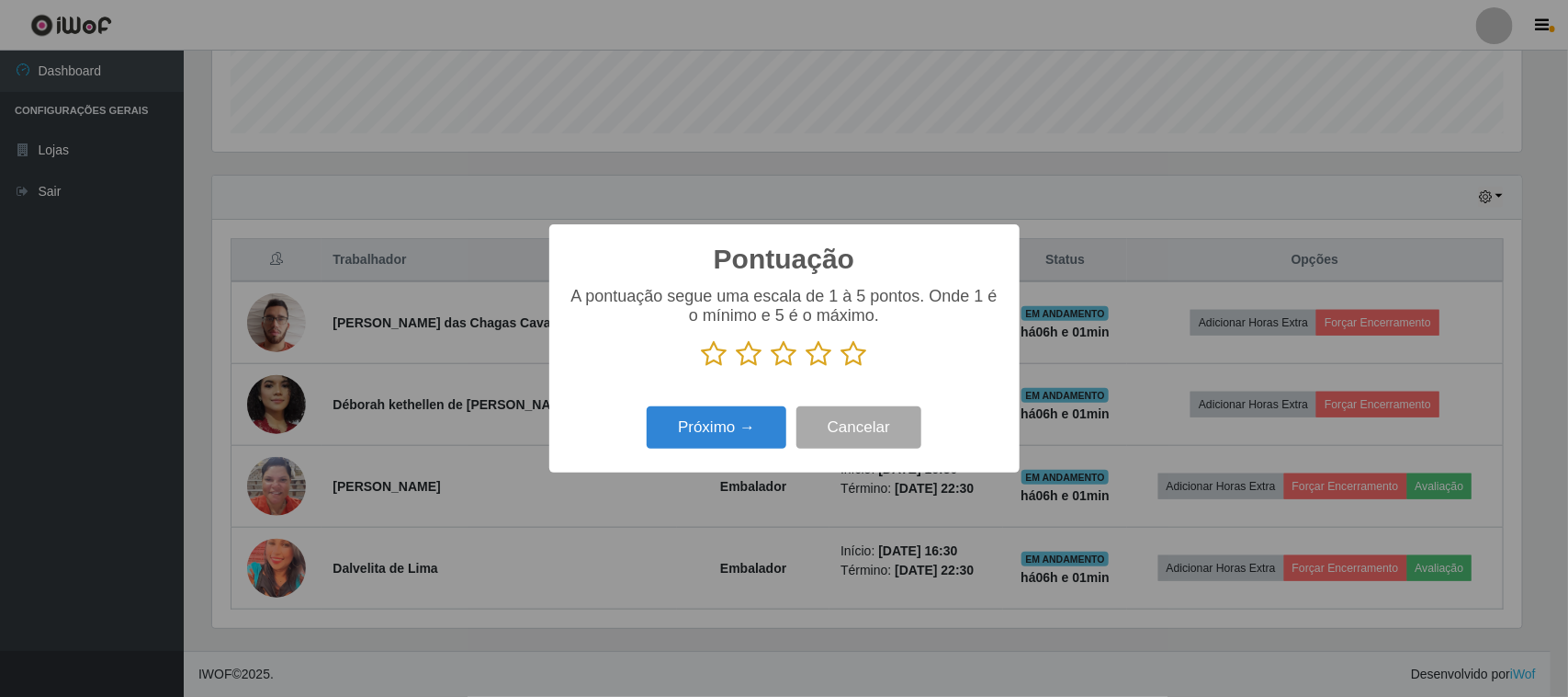
scroll to position [0, 0]
click at [861, 357] on icon at bounding box center [854, 354] width 25 height 27
click at [841, 367] on input "radio" at bounding box center [841, 367] width 0 height 0
click at [754, 423] on button "Próximo →" at bounding box center [716, 428] width 140 height 43
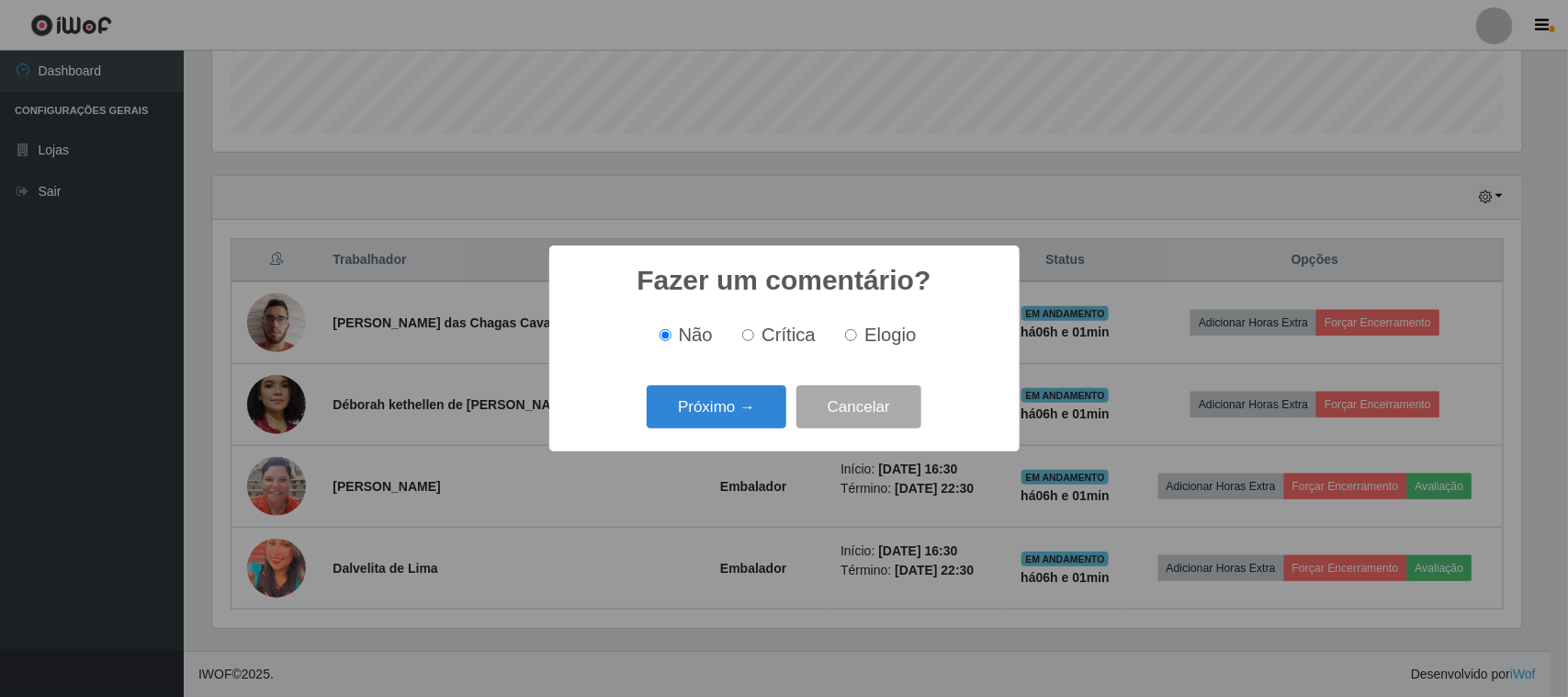
click at [875, 337] on span "Elogio" at bounding box center [889, 334] width 51 height 20
click at [857, 337] on input "Elogio" at bounding box center [851, 334] width 12 height 12
radio input "true"
click at [767, 401] on button "Próximo →" at bounding box center [716, 406] width 140 height 43
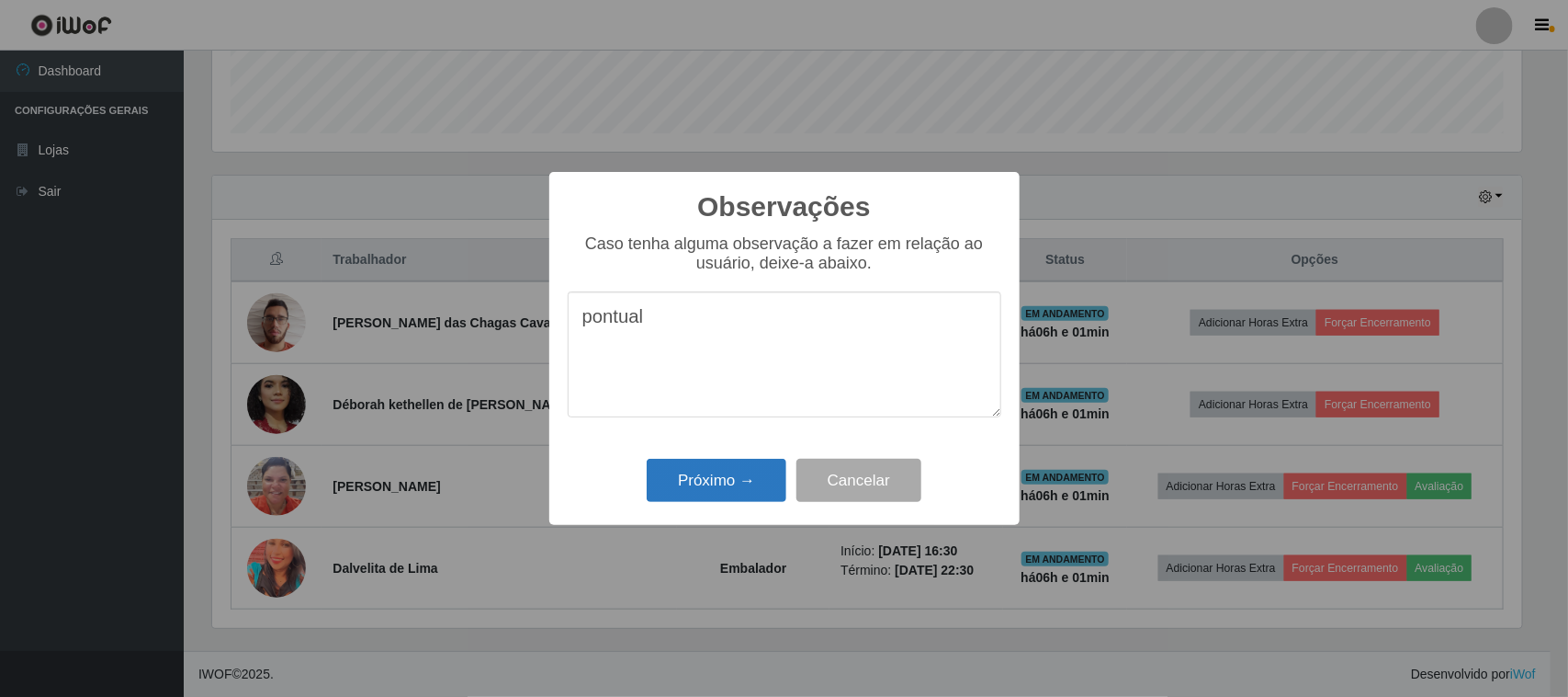
type textarea "pontual"
click at [732, 484] on button "Próximo →" at bounding box center [716, 480] width 140 height 43
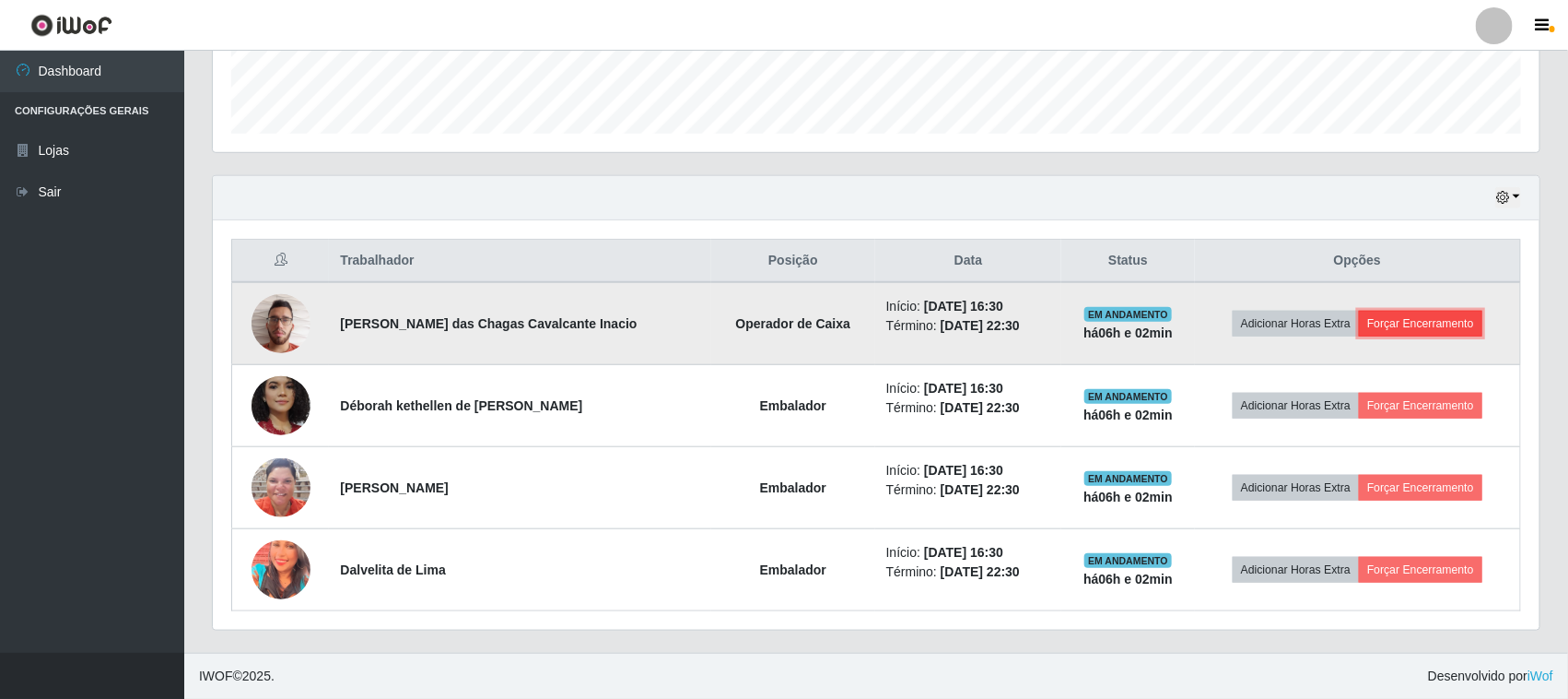
click at [1405, 328] on button "Forçar Encerramento" at bounding box center [1420, 324] width 124 height 25
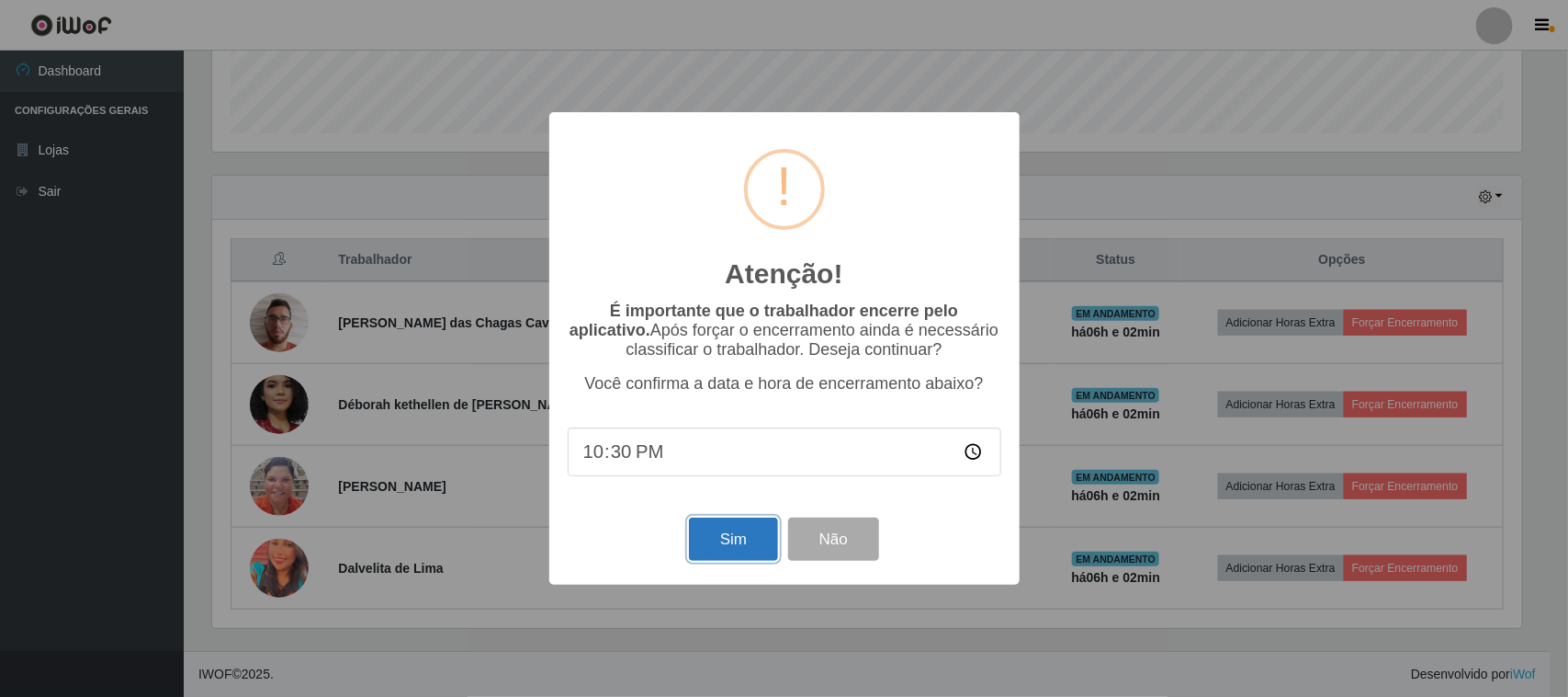
click at [740, 546] on button "Sim" at bounding box center [733, 539] width 89 height 43
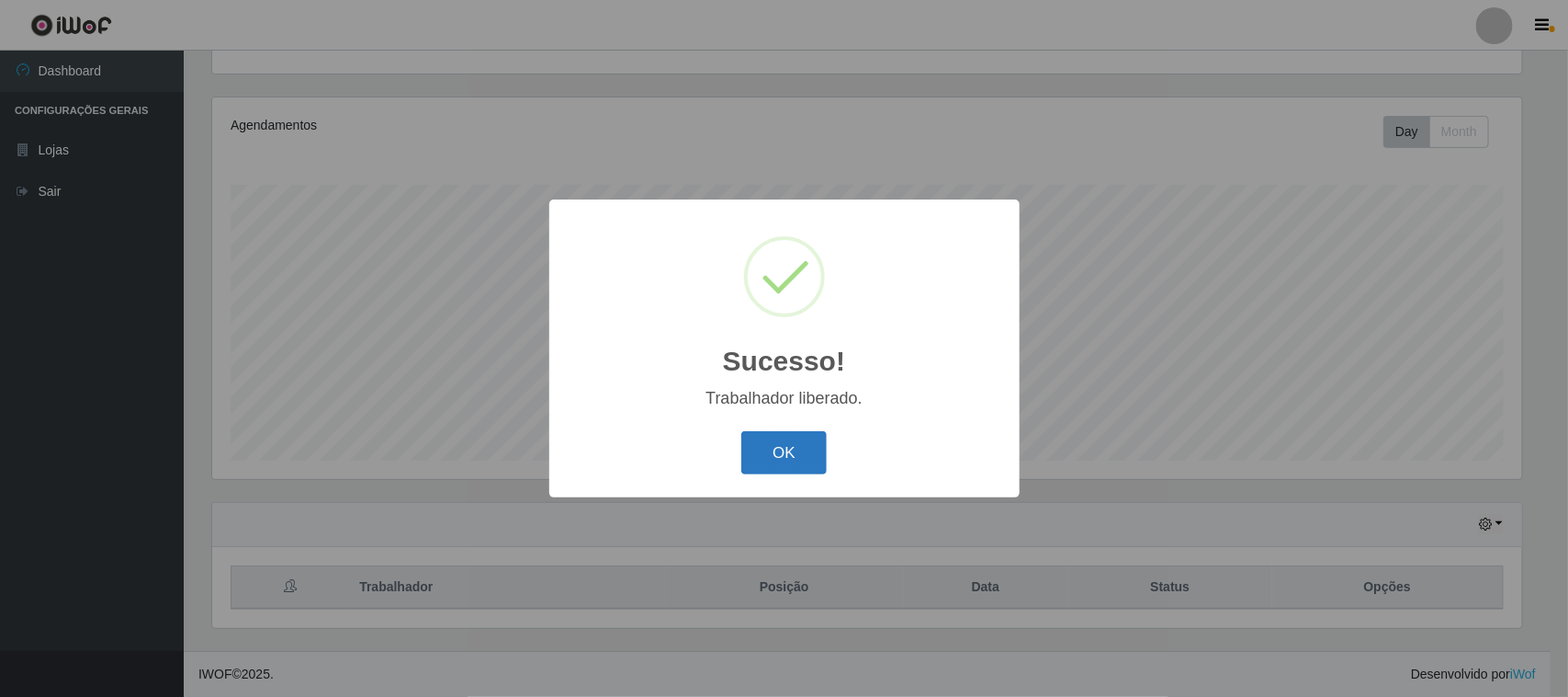
click at [795, 443] on button "OK" at bounding box center [784, 452] width 85 height 43
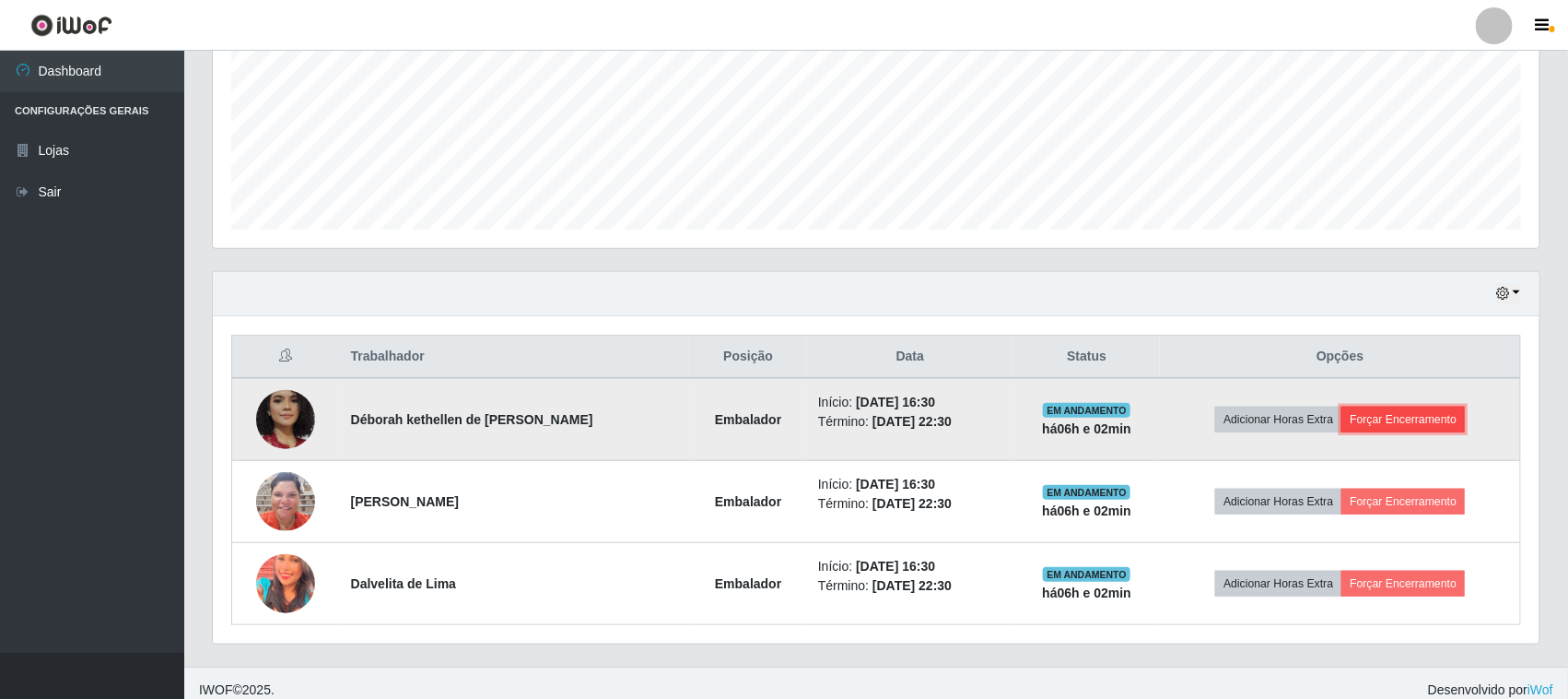
click at [1412, 424] on button "Forçar Encerramento" at bounding box center [1402, 419] width 124 height 25
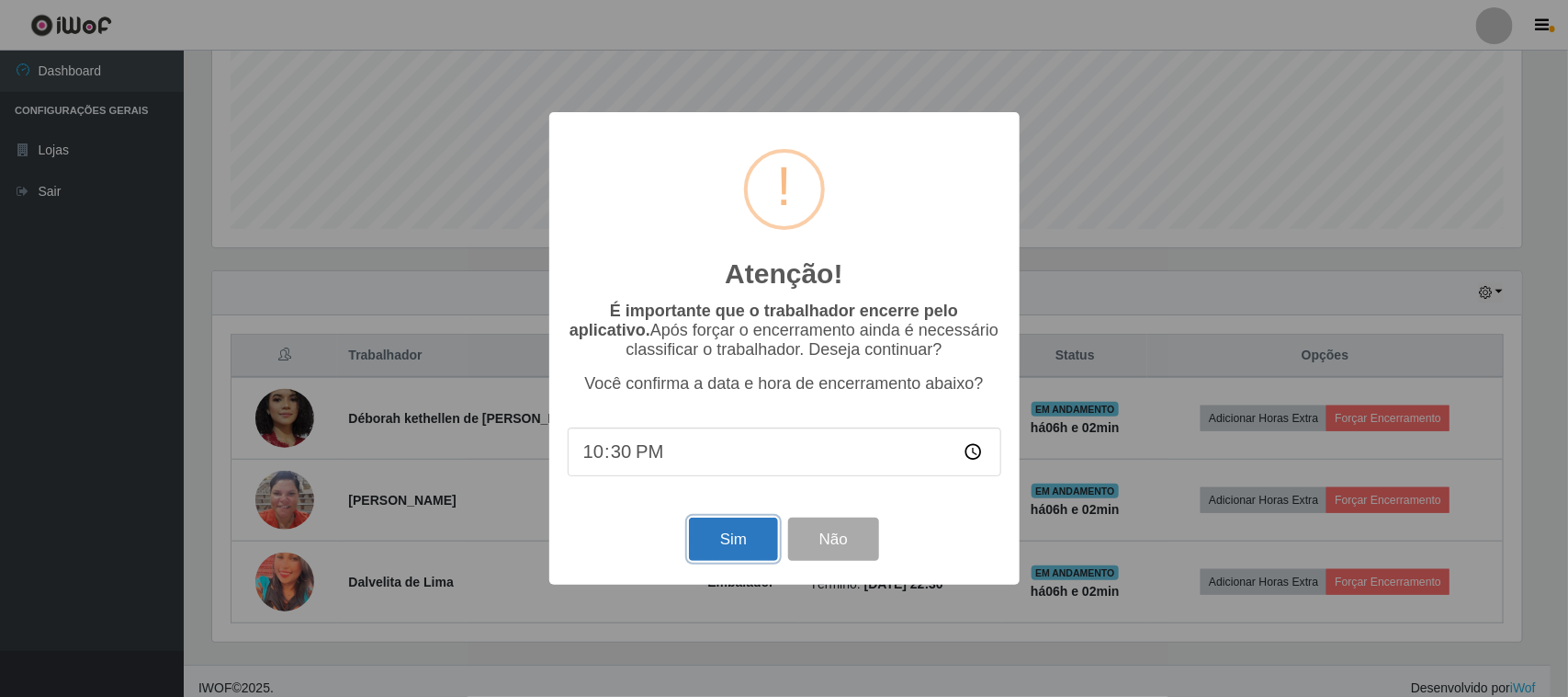
click at [734, 536] on button "Sim" at bounding box center [733, 539] width 89 height 43
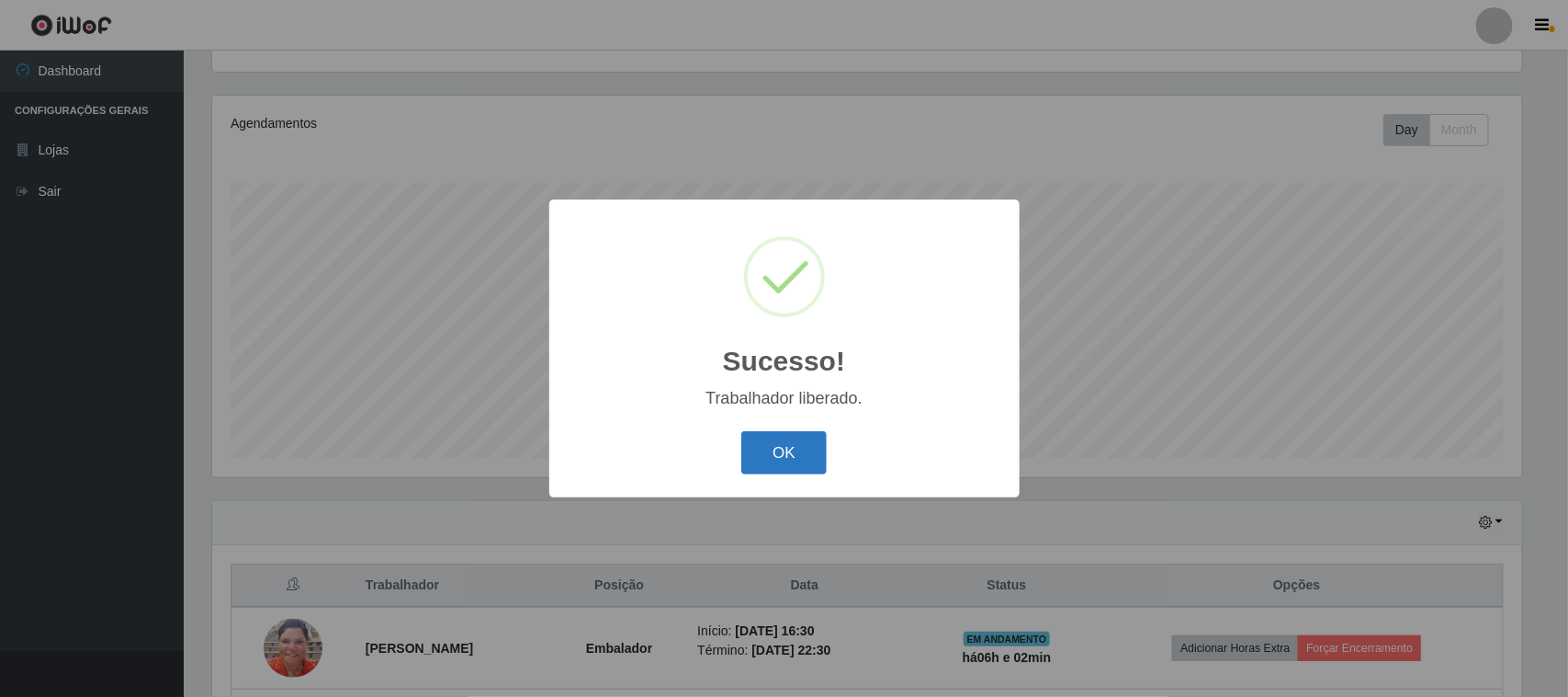
click at [795, 455] on button "OK" at bounding box center [784, 452] width 85 height 43
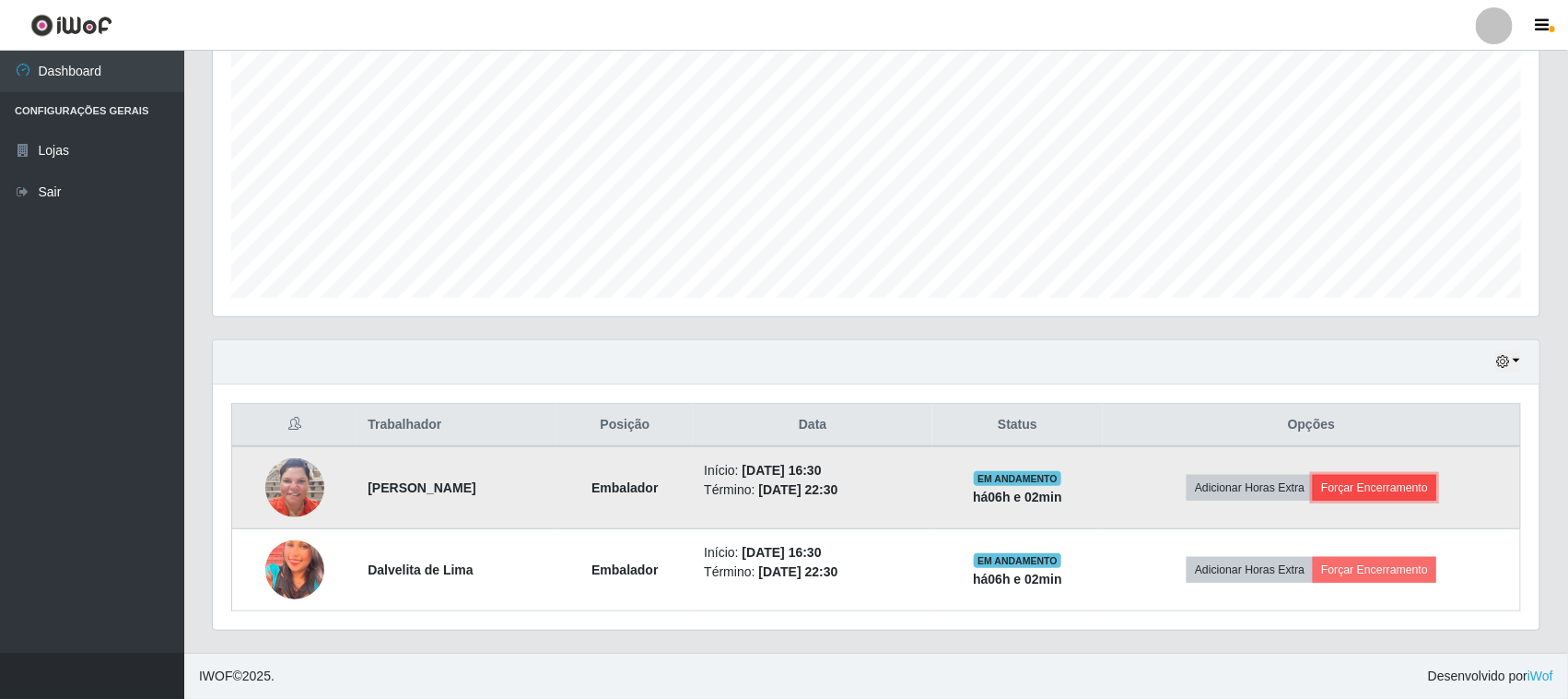
click at [1400, 482] on button "Forçar Encerramento" at bounding box center [1374, 487] width 124 height 25
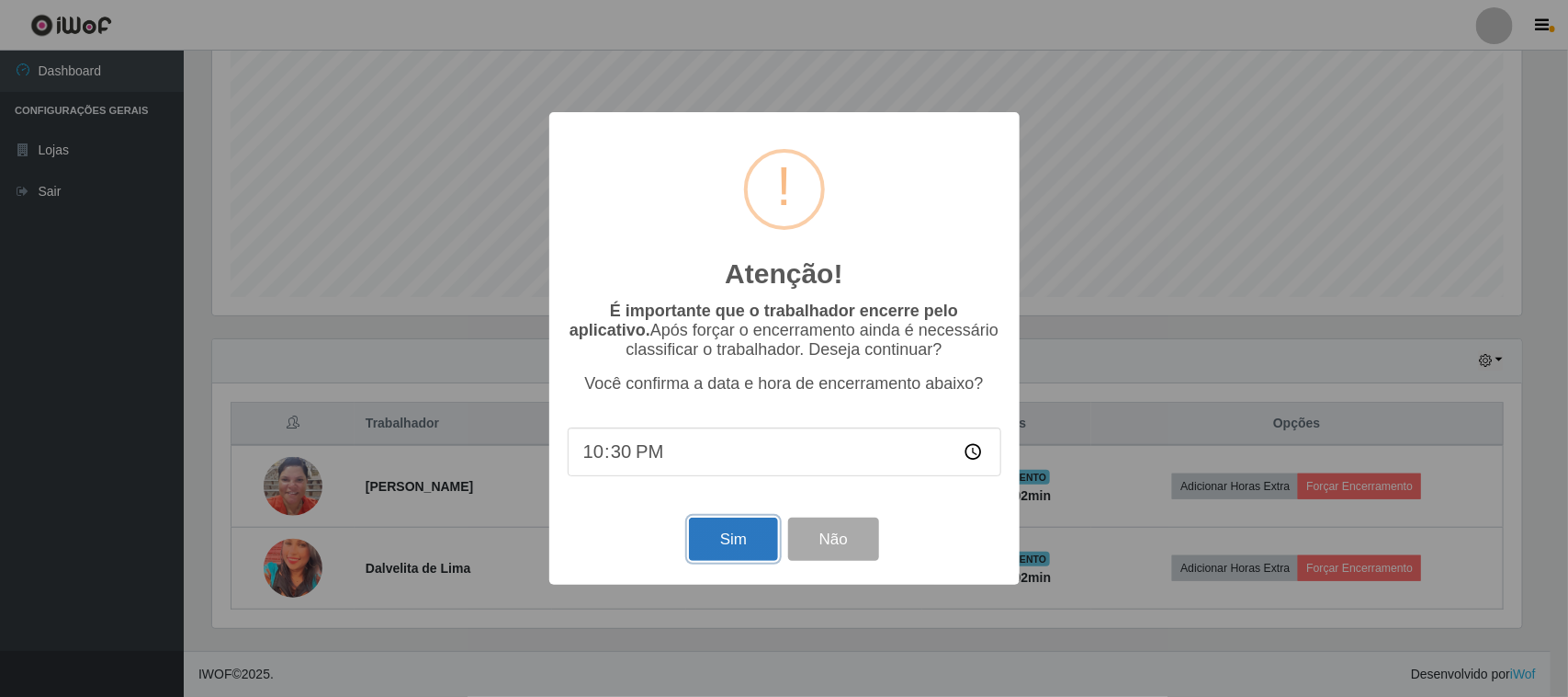
click at [699, 542] on button "Sim" at bounding box center [733, 539] width 89 height 43
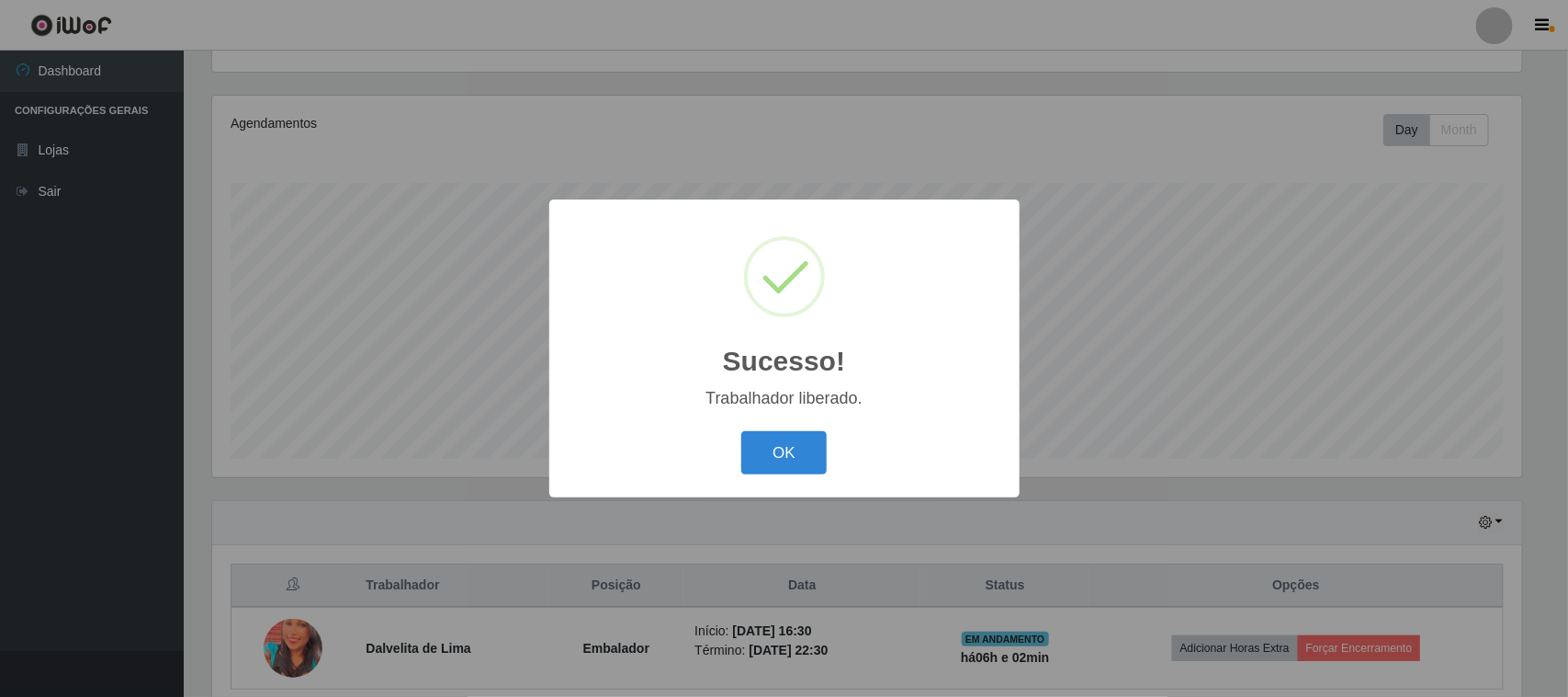
click at [827, 456] on div "OK Cancel" at bounding box center [784, 453] width 433 height 52
click at [804, 456] on button "OK" at bounding box center [784, 452] width 85 height 43
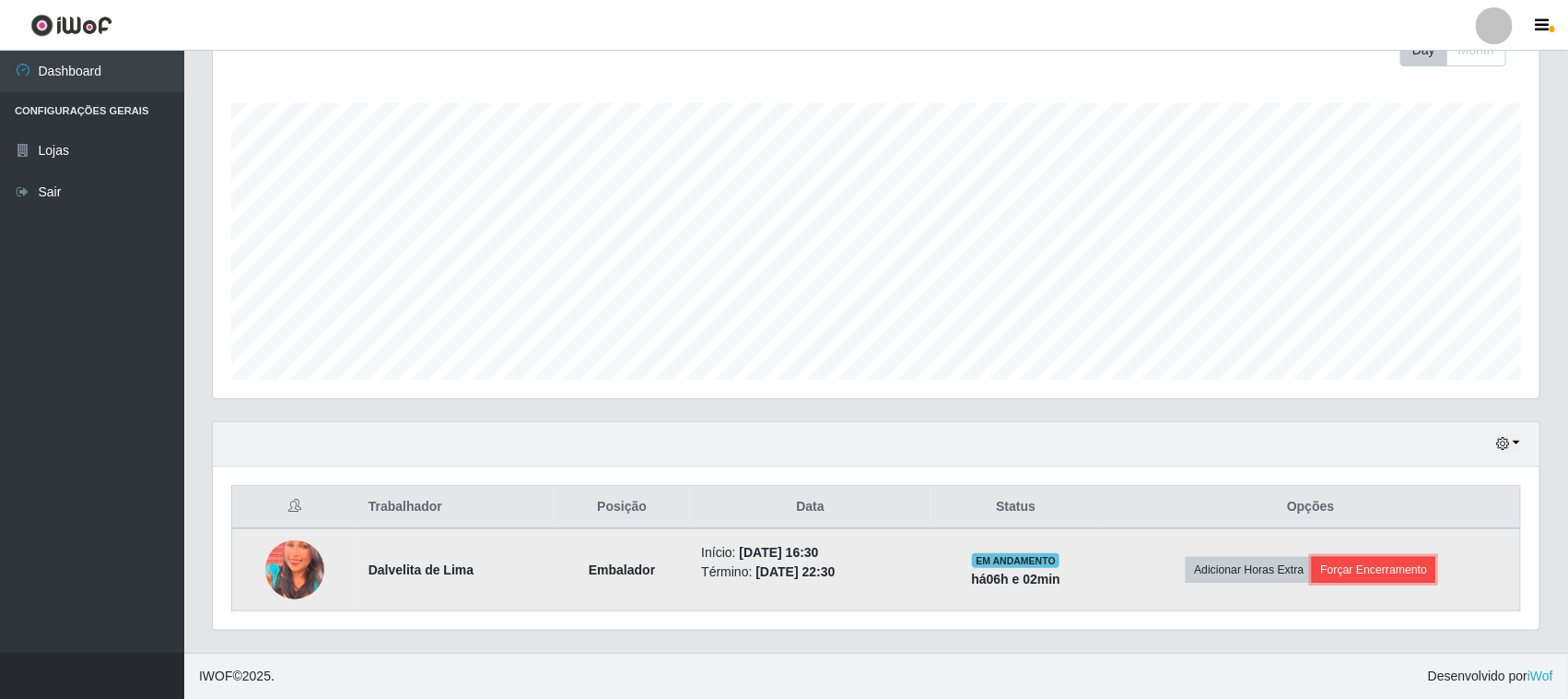
click at [1370, 568] on button "Forçar Encerramento" at bounding box center [1373, 569] width 124 height 25
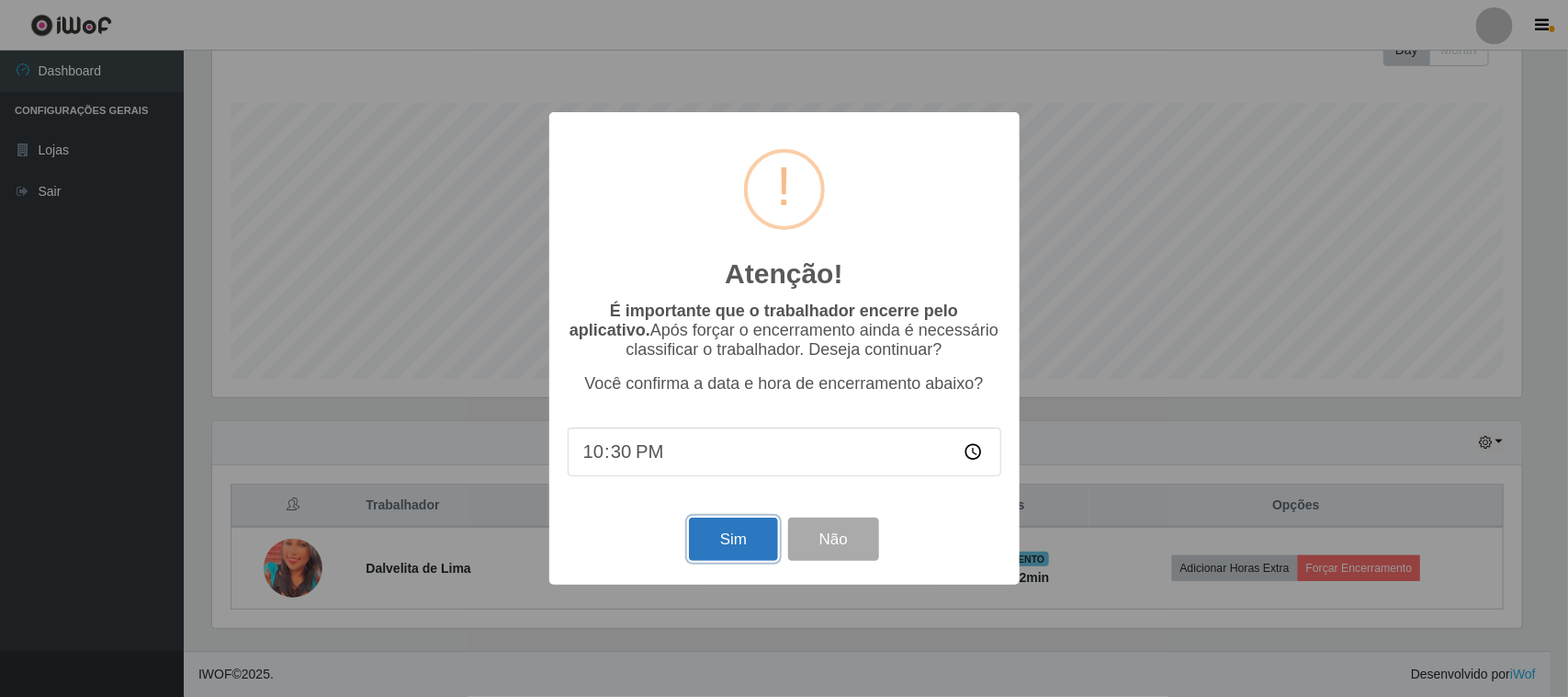
click at [705, 535] on button "Sim" at bounding box center [733, 539] width 89 height 43
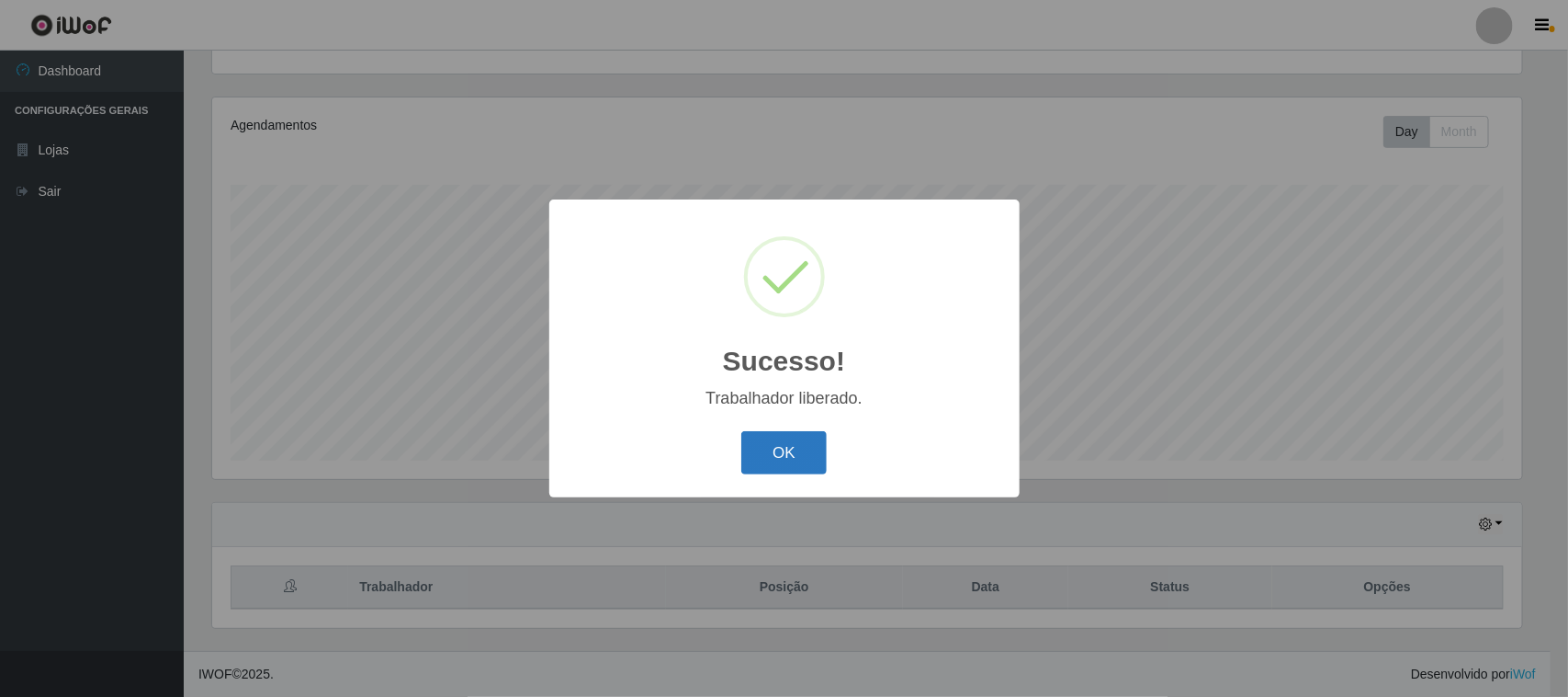
click at [787, 457] on button "OK" at bounding box center [784, 452] width 85 height 43
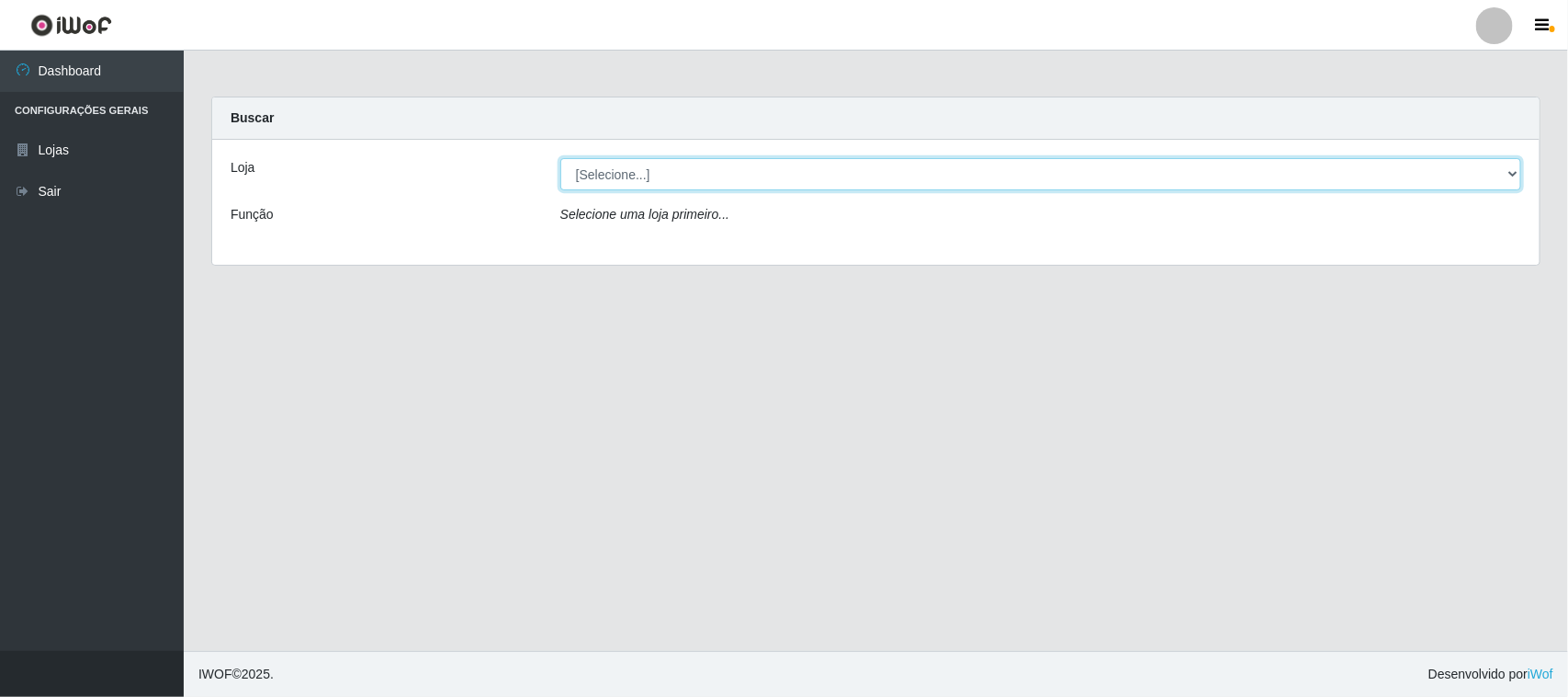
click at [649, 171] on select "[Selecione...] Nordestão - [GEOGRAPHIC_DATA]" at bounding box center [1040, 174] width 961 height 32
select select "420"
click at [561, 158] on select "[Selecione...] Nordestão - Santa Catarina" at bounding box center [1040, 174] width 961 height 32
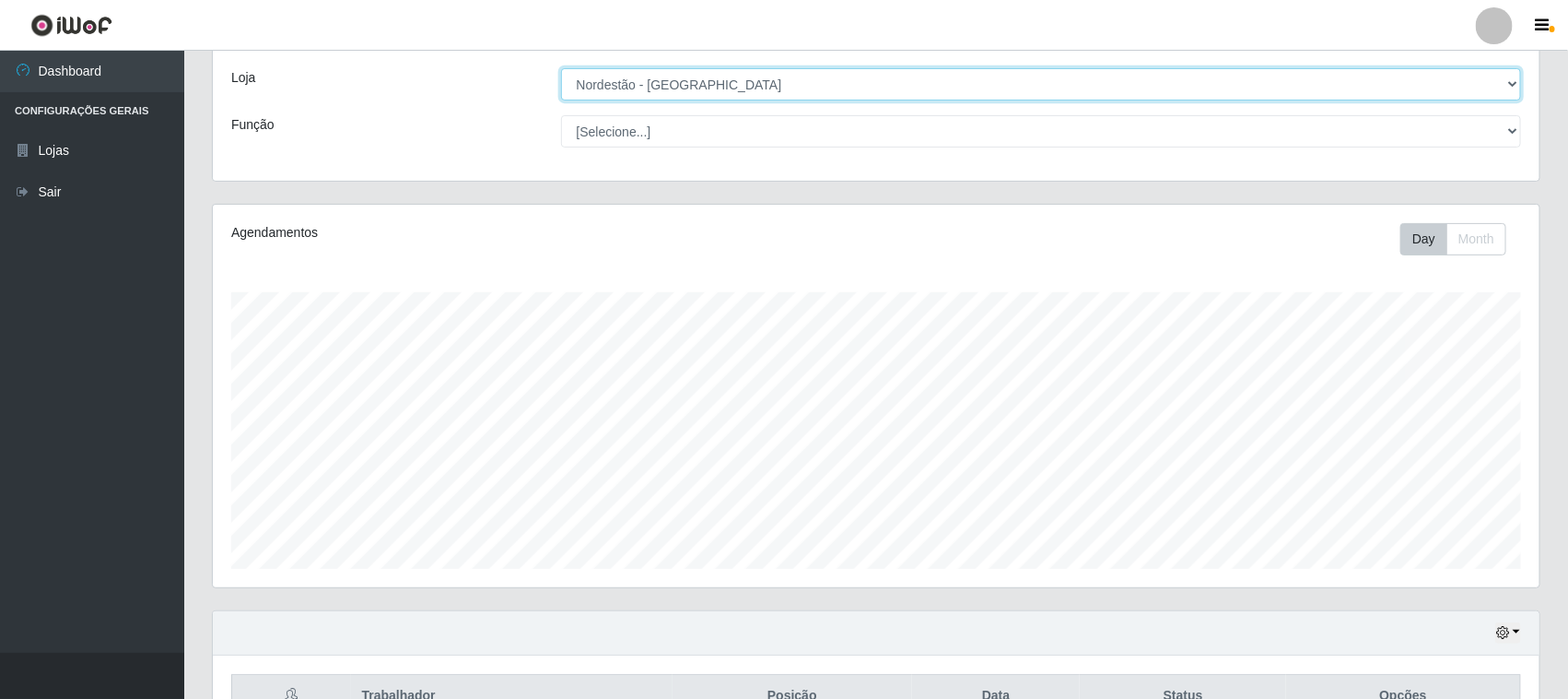
scroll to position [199, 0]
